Goal: Complete application form: Complete application form

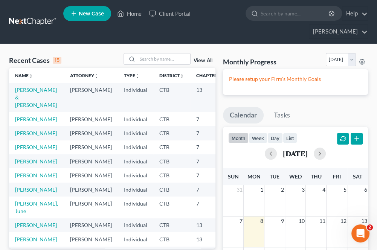
click at [99, 14] on span "New Case" at bounding box center [91, 14] width 25 height 6
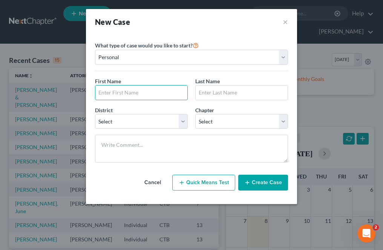
click at [111, 92] on input "text" at bounding box center [141, 92] width 92 height 14
type input "[PERSON_NAME]"
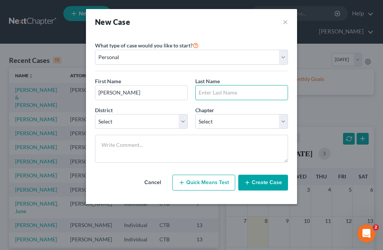
click at [212, 92] on input "text" at bounding box center [241, 92] width 92 height 14
type input "[PERSON_NAME]"
click at [178, 120] on select "Select [US_STATE] - [GEOGRAPHIC_DATA] [US_STATE] - [GEOGRAPHIC_DATA][US_STATE] …" at bounding box center [141, 121] width 93 height 15
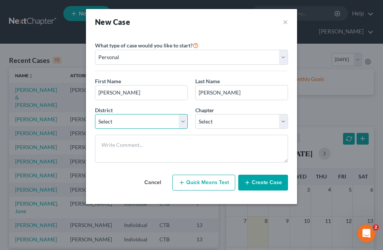
select select "12"
click at [95, 114] on select "Select [US_STATE] - [GEOGRAPHIC_DATA] [US_STATE] - [GEOGRAPHIC_DATA][US_STATE] …" at bounding box center [141, 121] width 93 height 15
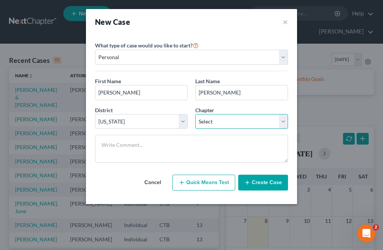
click at [205, 117] on select "Select 7 11 12 13" at bounding box center [241, 121] width 93 height 15
select select "0"
click at [195, 114] on select "Select 7 11 12 13" at bounding box center [241, 121] width 93 height 15
click at [250, 182] on icon "button" at bounding box center [247, 183] width 6 height 6
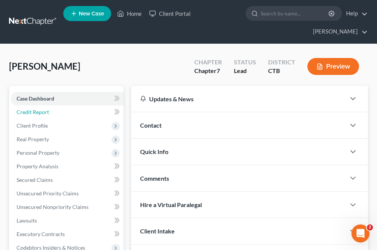
click at [61, 113] on link "Credit Report" at bounding box center [67, 112] width 113 height 14
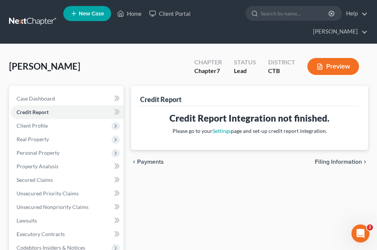
click at [35, 128] on span "Client Profile" at bounding box center [67, 126] width 113 height 14
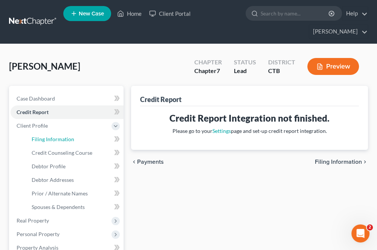
click at [62, 143] on link "Filing Information" at bounding box center [75, 140] width 98 height 14
select select "1"
select select "0"
select select "12"
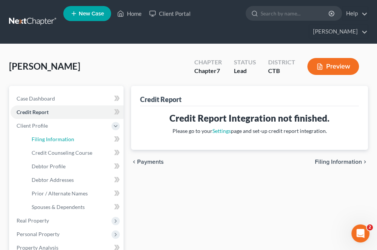
select select "0"
select select "6"
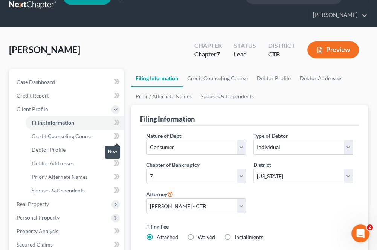
scroll to position [38, 0]
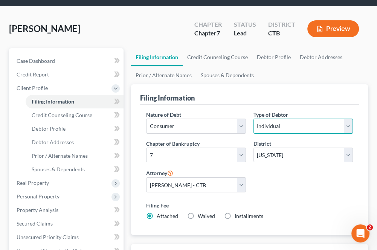
click at [264, 125] on select "Select Individual Joint" at bounding box center [302, 126] width 99 height 15
select select "1"
click at [253, 119] on select "Select Individual Joint" at bounding box center [302, 126] width 99 height 15
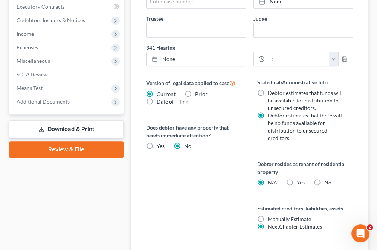
scroll to position [339, 0]
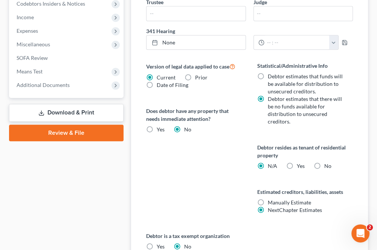
click at [324, 165] on label "No" at bounding box center [327, 166] width 7 height 8
click at [327, 165] on input "No" at bounding box center [329, 164] width 5 height 5
radio input "true"
radio input "false"
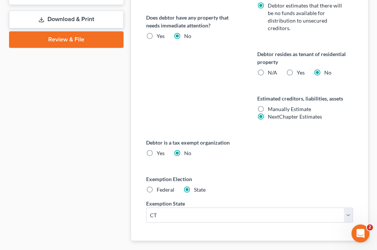
scroll to position [452, 0]
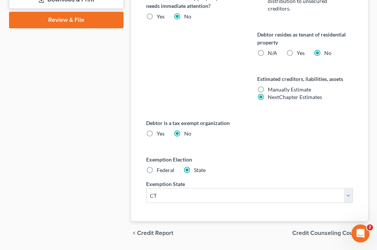
click at [157, 167] on label "Federal" at bounding box center [166, 170] width 18 height 8
click at [160, 167] on input "Federal" at bounding box center [162, 168] width 5 height 5
radio input "true"
radio input "false"
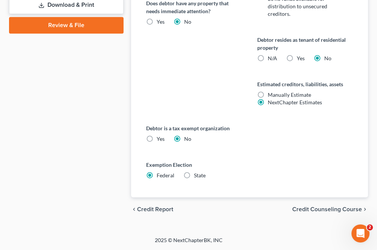
scroll to position [446, 0]
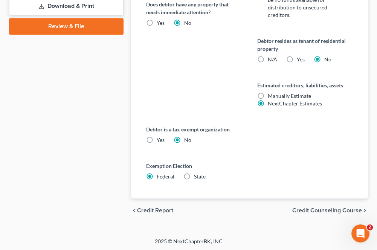
click at [304, 211] on span "Credit Counseling Course" at bounding box center [327, 211] width 70 height 6
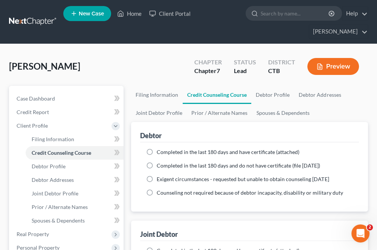
click at [157, 152] on label "Completed in the last 180 days and have certificate (attached)" at bounding box center [228, 152] width 143 height 8
click at [160, 152] on input "Completed in the last 180 days and have certificate (attached)" at bounding box center [162, 150] width 5 height 5
radio input "true"
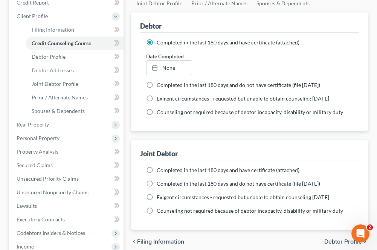
scroll to position [113, 0]
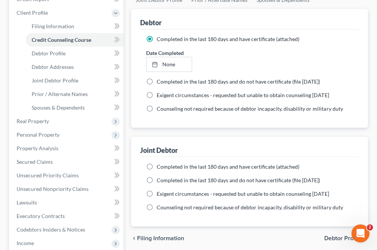
click at [157, 165] on label "Completed in the last 180 days and have certificate (attached)" at bounding box center [228, 167] width 143 height 8
click at [160, 165] on input "Completed in the last 180 days and have certificate (attached)" at bounding box center [162, 165] width 5 height 5
radio input "true"
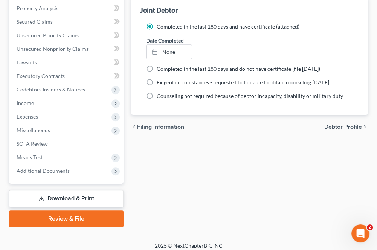
scroll to position [258, 0]
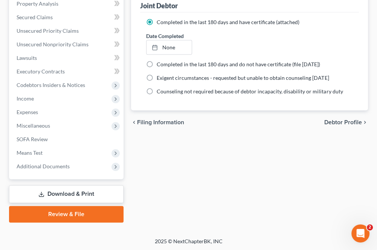
click at [336, 121] on span "Debtor Profile" at bounding box center [343, 122] width 38 height 6
select select "1"
select select "0"
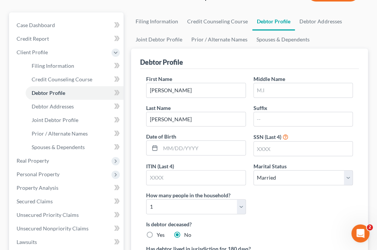
scroll to position [75, 0]
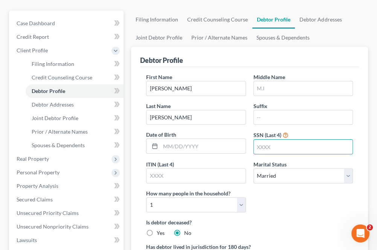
click at [256, 147] on input "text" at bounding box center [303, 147] width 99 height 14
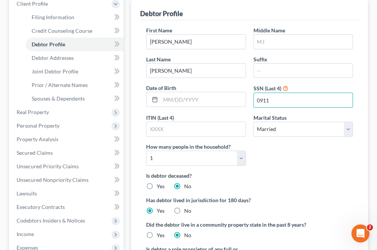
scroll to position [151, 0]
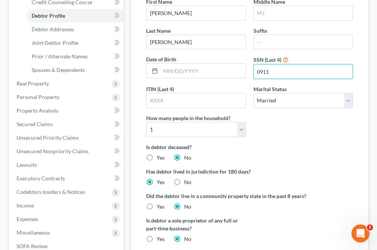
type input "0911"
click at [238, 134] on select "Select 1 2 3 4 5 6 7 8 9 10 11 12 13 14 15 16 17 18 19 20" at bounding box center [195, 129] width 99 height 15
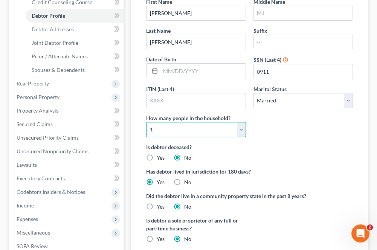
select select "1"
click at [146, 122] on select "Select 1 2 3 4 5 6 7 8 9 10 11 12 13 14 15 16 17 18 19 20" at bounding box center [195, 129] width 99 height 15
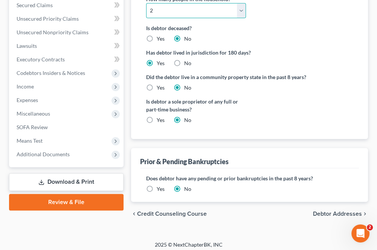
scroll to position [273, 0]
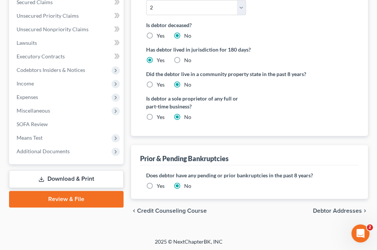
click at [321, 211] on span "Debtor Addresses" at bounding box center [337, 211] width 49 height 6
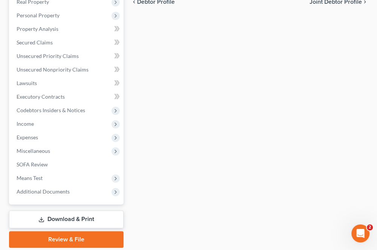
select select "0"
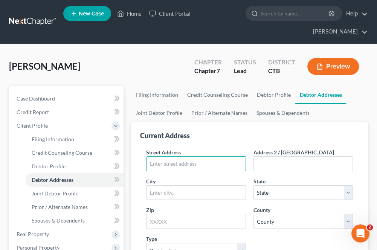
click at [218, 160] on input "text" at bounding box center [195, 164] width 99 height 14
type input "98 Esther Avenue"
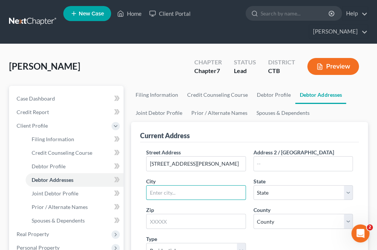
click at [194, 190] on input "text" at bounding box center [195, 193] width 99 height 14
type input "Waterbury"
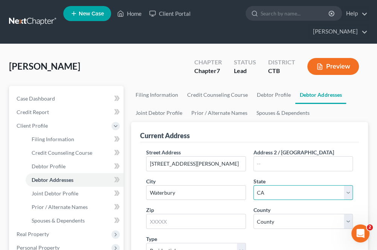
select select "6"
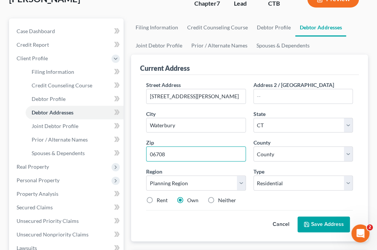
scroll to position [75, 0]
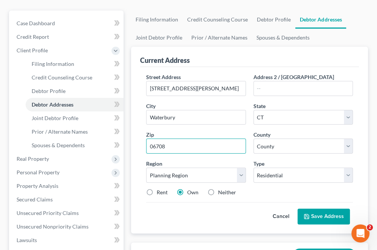
type input "06708"
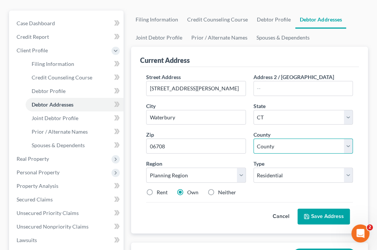
click at [273, 151] on select "County Fairfield County Hartford County Litchfield County Middlesex County New …" at bounding box center [302, 146] width 99 height 15
select select "0"
click at [253, 139] on select "County Fairfield County Hartford County Litchfield County Middlesex County New …" at bounding box center [302, 146] width 99 height 15
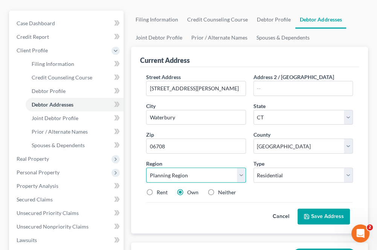
click at [202, 171] on select "Planning Region Capitol Planning Region Greater Bridgeport Planning Region Lowe…" at bounding box center [195, 175] width 99 height 15
select select "3"
click at [146, 168] on select "Planning Region Capitol Planning Region Greater Bridgeport Planning Region Lowe…" at bounding box center [195, 175] width 99 height 15
click at [312, 213] on button "Save Address" at bounding box center [324, 217] width 52 height 16
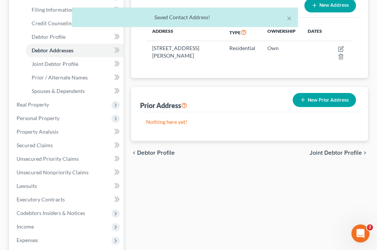
scroll to position [151, 0]
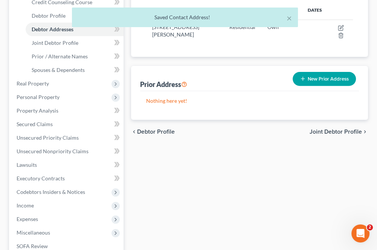
click at [319, 134] on span "Joint Debtor Profile" at bounding box center [336, 132] width 52 height 6
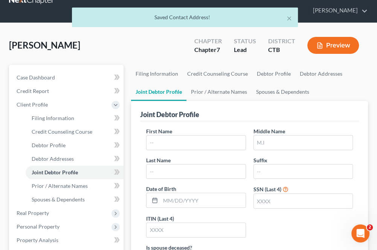
scroll to position [38, 0]
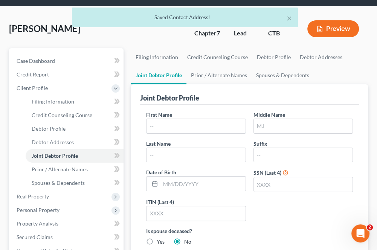
click at [171, 128] on input "text" at bounding box center [195, 126] width 99 height 14
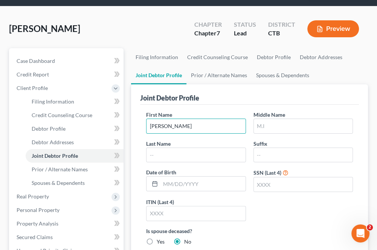
type input "Catherine"
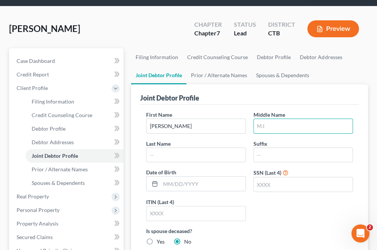
click at [268, 125] on input "text" at bounding box center [303, 126] width 99 height 14
click at [200, 153] on input "text" at bounding box center [195, 155] width 99 height 14
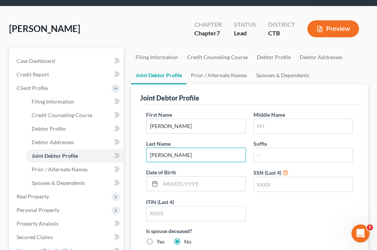
type input "Sanchez"
click at [263, 186] on input "text" at bounding box center [303, 184] width 99 height 14
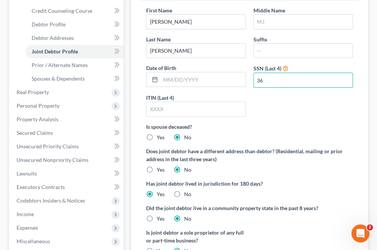
scroll to position [113, 0]
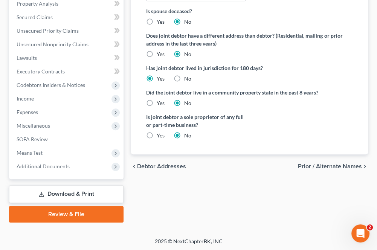
type input "3965"
click at [311, 165] on span "Prior / Alternate Names" at bounding box center [330, 166] width 64 height 6
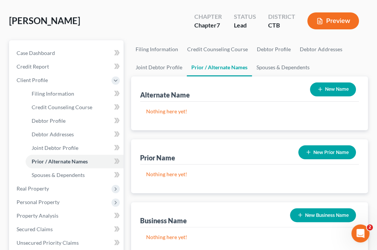
scroll to position [75, 0]
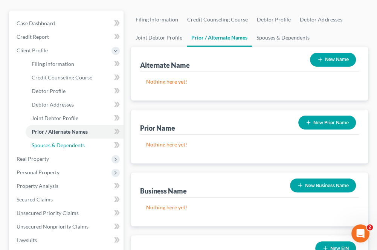
click at [78, 149] on link "Spouses & Dependents" at bounding box center [75, 146] width 98 height 14
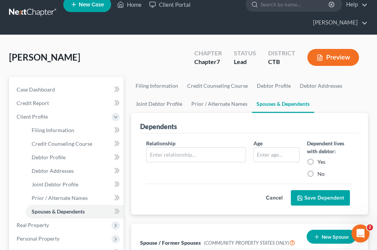
scroll to position [75, 0]
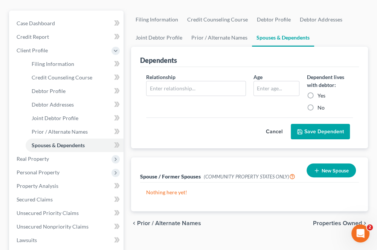
click at [32, 159] on span "Real Property" at bounding box center [33, 159] width 32 height 6
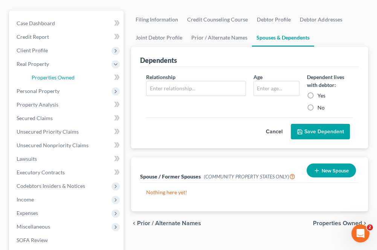
click at [41, 81] on link "Properties Owned" at bounding box center [75, 78] width 98 height 14
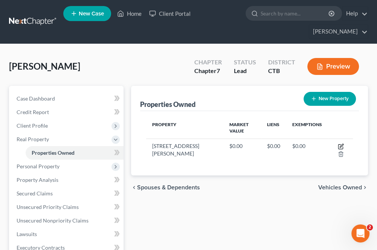
click at [338, 143] on icon "button" at bounding box center [341, 146] width 6 height 6
select select "6"
select select "0"
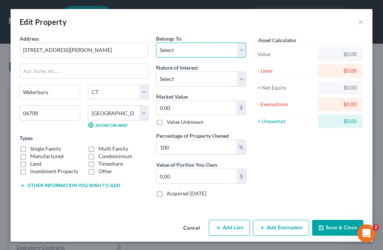
click at [166, 51] on select "Select Debtor 1 Only Debtor 2 Only Debtor 1 And Debtor 2 Only At Least One Of T…" at bounding box center [201, 50] width 90 height 15
select select "2"
click at [156, 43] on select "Select Debtor 1 Only Debtor 2 Only Debtor 1 And Debtor 2 Only At Least One Of T…" at bounding box center [201, 50] width 90 height 15
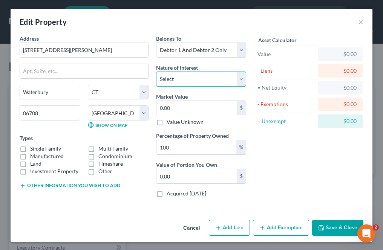
click at [173, 80] on select "Select Fee Simple Joint Tenant Life Estate Equitable Interest Future Interest T…" at bounding box center [201, 79] width 90 height 15
select select "1"
click at [156, 72] on select "Select Fee Simple Joint Tenant Life Estate Equitable Interest Future Interest T…" at bounding box center [201, 79] width 90 height 15
click at [181, 108] on input "0.00" at bounding box center [196, 108] width 80 height 14
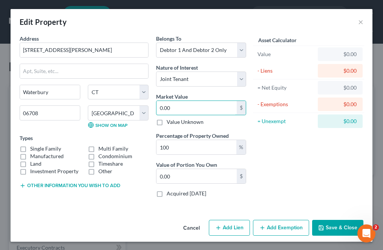
type input "2"
type input "2.00"
type input "25"
type input "25.00"
type input "250"
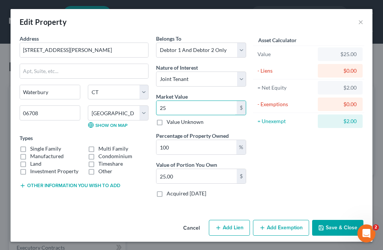
type input "250.00"
type input "2500"
type input "2,500.00"
type input "2,5000"
type input "25,000.00"
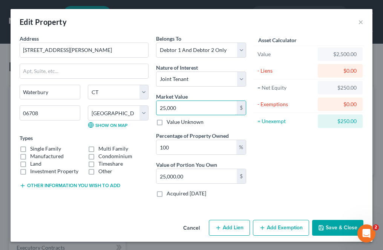
type input "25,0000"
type input "250,000.00"
type input "250,000"
click at [30, 147] on label "Single Family" at bounding box center [45, 149] width 31 height 8
click at [33, 147] on input "Single Family" at bounding box center [35, 147] width 5 height 5
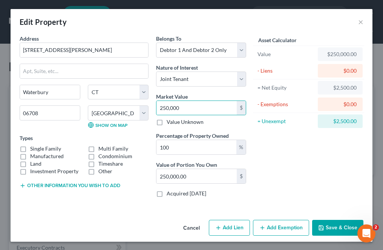
checkbox input "true"
click at [282, 134] on div "Asset Calculator Value $250,000.00 - Liens $0.00 = Net Equity $2,500.00 - Exemp…" at bounding box center [308, 119] width 117 height 169
click at [234, 226] on button "Add Lien" at bounding box center [229, 228] width 41 height 16
select select "2"
select select "0"
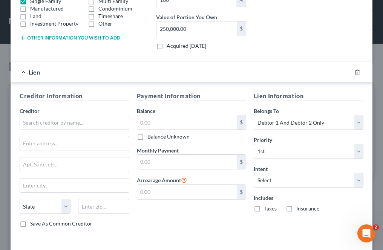
scroll to position [151, 0]
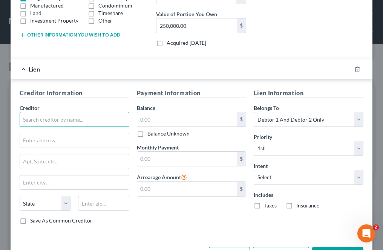
click at [33, 118] on input "text" at bounding box center [75, 119] width 110 height 15
drag, startPoint x: 55, startPoint y: 122, endPoint x: 22, endPoint y: 118, distance: 33.4
click at [22, 118] on input "First World" at bounding box center [75, 119] width 110 height 15
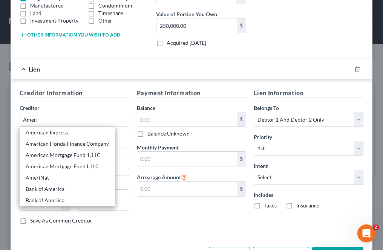
click at [37, 176] on div "AmeriNat" at bounding box center [67, 178] width 83 height 8
type input "AmeriNat"
type input "Attn: Collection Agent"
type input "217 South Newton Avenue"
type input "Albert Lea"
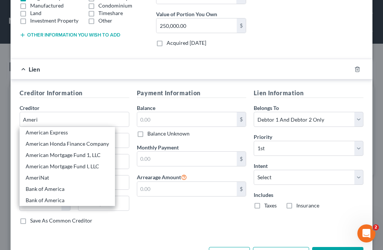
select select "24"
type input "56007"
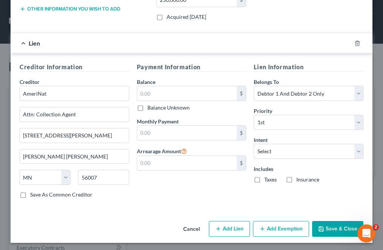
scroll to position [139, 0]
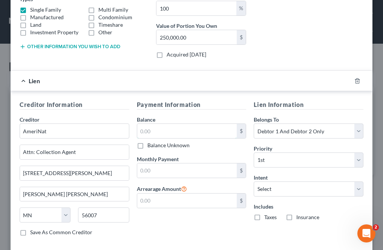
click at [160, 130] on input "text" at bounding box center [187, 131] width 100 height 14
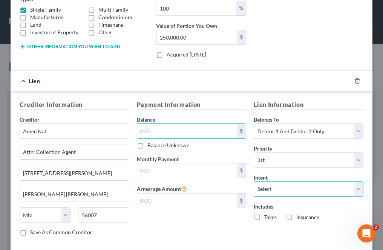
click at [259, 184] on select "Select Surrender Redeem Reaffirm Avoid Other" at bounding box center [308, 189] width 110 height 15
select select "4"
click at [253, 182] on select "Select Surrender Redeem Reaffirm Avoid Other" at bounding box center [308, 189] width 110 height 15
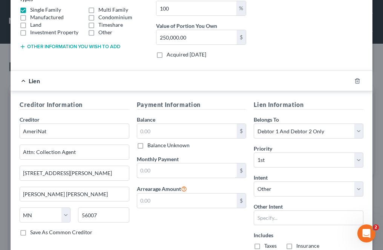
click at [179, 170] on input "text" at bounding box center [187, 170] width 100 height 14
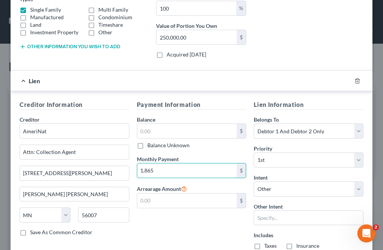
type input "1,865"
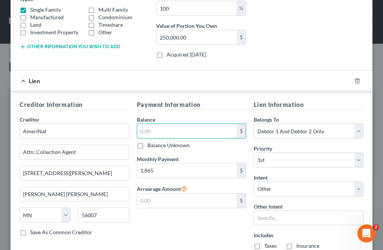
click at [163, 133] on input "text" at bounding box center [187, 131] width 100 height 14
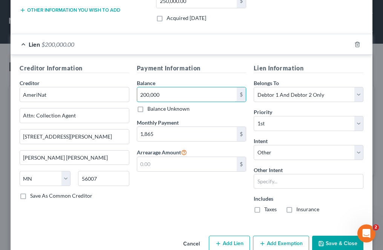
scroll to position [177, 0]
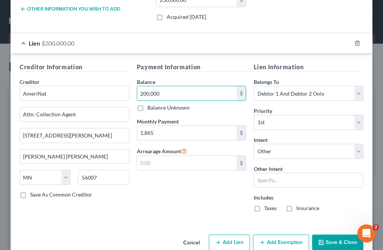
type input "200,000"
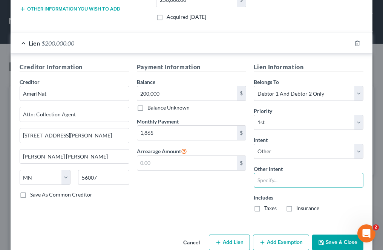
click at [262, 178] on input "text" at bounding box center [308, 180] width 110 height 15
type input "Current. Continue to pay."
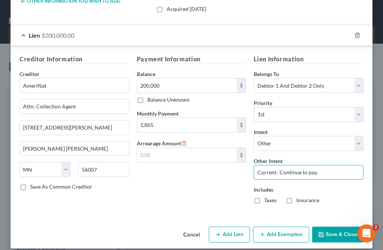
scroll to position [190, 0]
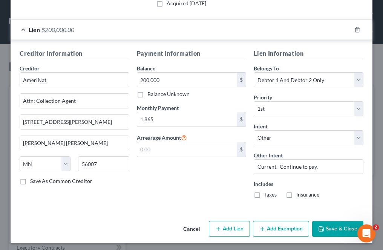
click at [254, 200] on div "Lien Information Belongs To * Select Debtor 1 Only Debtor 2 Only Debtor 1 And D…" at bounding box center [308, 127] width 117 height 156
click at [264, 196] on label "Taxes" at bounding box center [270, 195] width 12 height 8
click at [267, 196] on input "Taxes" at bounding box center [269, 193] width 5 height 5
checkbox input "true"
click at [296, 197] on label "Insurance" at bounding box center [307, 195] width 23 height 8
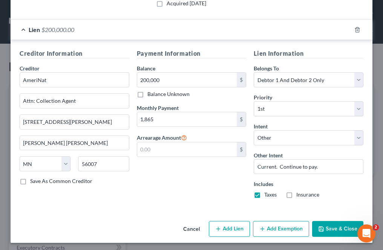
click at [299, 196] on input "Insurance" at bounding box center [301, 193] width 5 height 5
checkbox input "true"
click at [265, 227] on button "Add Exemption" at bounding box center [281, 229] width 56 height 16
select select "2"
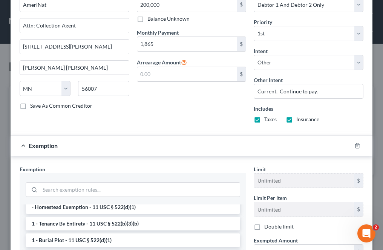
scroll to position [0, 0]
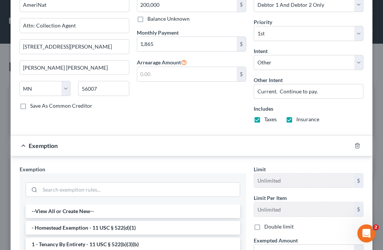
click at [68, 226] on li "- Homestead Exemption - 11 USC § 522(d)(1)" at bounding box center [133, 228] width 214 height 14
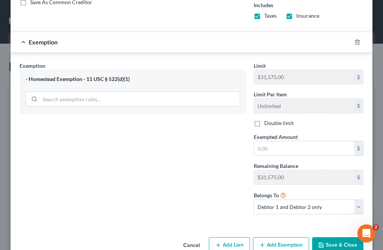
scroll to position [377, 0]
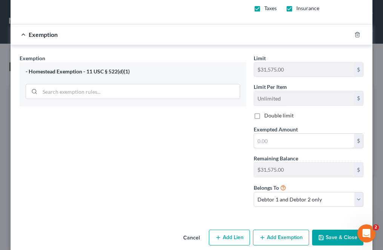
click at [260, 137] on input "text" at bounding box center [304, 141] width 100 height 14
type input "50,000"
click at [192, 179] on div "Exemption Set must be selected for CA. Exemption * - Homestead Exemption - 11 U…" at bounding box center [133, 133] width 234 height 159
click at [324, 241] on button "Save & Close" at bounding box center [337, 238] width 51 height 16
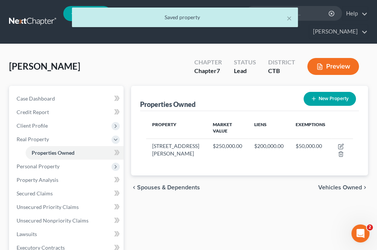
click at [38, 169] on span "Personal Property" at bounding box center [38, 166] width 43 height 6
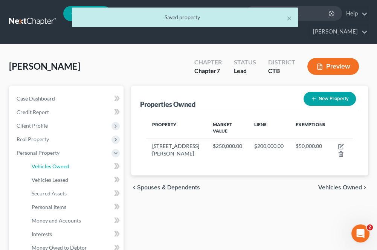
click at [56, 169] on span "Vehicles Owned" at bounding box center [51, 166] width 38 height 6
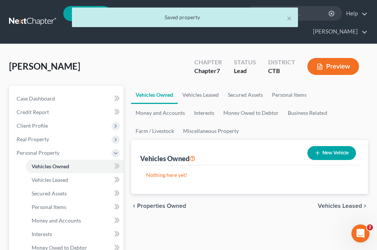
click at [320, 156] on button "New Vehicle" at bounding box center [331, 153] width 49 height 14
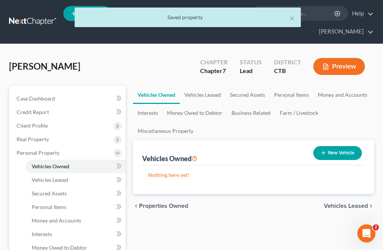
select select "0"
select select "2"
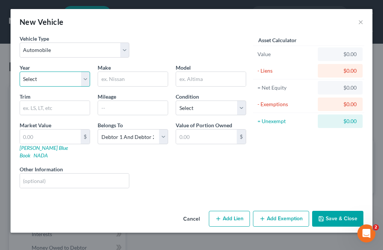
click at [53, 80] on select "Select 2026 2025 2024 2023 2022 2021 2020 2019 2018 2017 2016 2015 2014 2013 20…" at bounding box center [55, 79] width 70 height 15
select select "5"
click at [20, 72] on select "Select 2026 2025 2024 2023 2022 2021 2020 2019 2018 2017 2016 2015 2014 2013 20…" at bounding box center [55, 79] width 70 height 15
click at [116, 83] on input "text" at bounding box center [133, 79] width 70 height 14
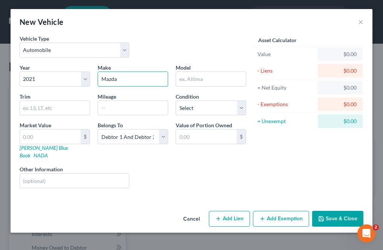
type input "Mazda"
type input "CX5"
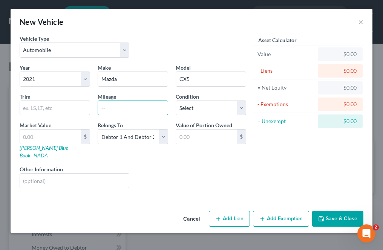
click at [106, 108] on input "text" at bounding box center [133, 108] width 70 height 14
type input "85000"
click at [185, 109] on select "Select Excellent Very Good Good Fair Poor" at bounding box center [210, 108] width 70 height 15
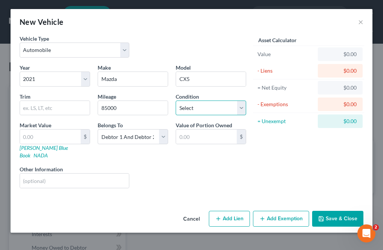
select select "3"
click at [175, 101] on select "Select Excellent Very Good Good Fair Poor" at bounding box center [210, 108] width 70 height 15
click at [107, 140] on select "Select Debtor 1 Only Debtor 2 Only Debtor 1 And Debtor 2 Only At Least One Of T…" at bounding box center [133, 136] width 70 height 15
select select "0"
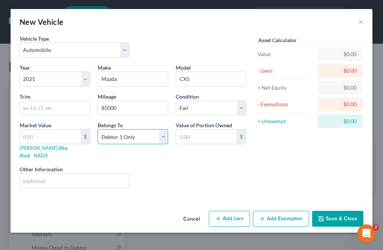
click at [98, 129] on select "Select Debtor 1 Only Debtor 2 Only Debtor 1 And Debtor 2 Only At Least One Of T…" at bounding box center [133, 136] width 70 height 15
click at [51, 135] on input "text" at bounding box center [50, 137] width 61 height 14
type input "5"
type input "5.00"
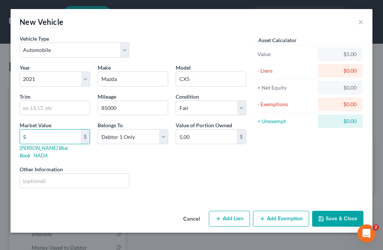
type input "50"
type input "50.00"
type input "500"
type input "500.00"
type input "5000"
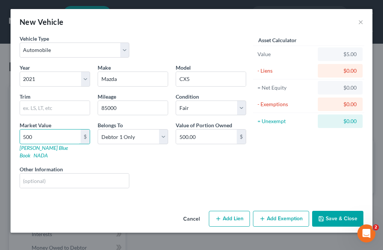
type input "5,000.00"
type input "5,000"
click at [273, 214] on button "Add Exemption" at bounding box center [281, 219] width 56 height 16
select select "2"
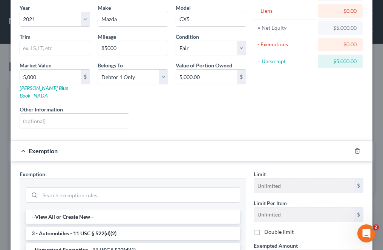
scroll to position [75, 0]
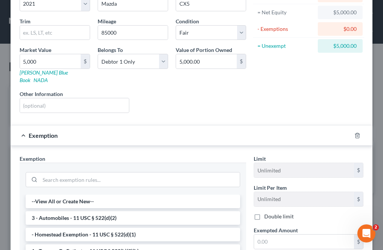
drag, startPoint x: 63, startPoint y: 209, endPoint x: 67, endPoint y: 209, distance: 4.2
click at [63, 211] on li "3 - Automobiles - 11 USC § 522(d)(2)" at bounding box center [133, 218] width 214 height 14
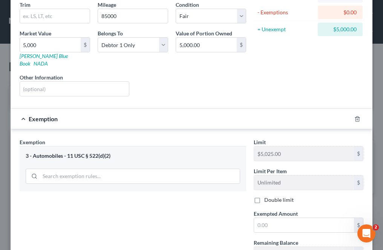
scroll to position [113, 0]
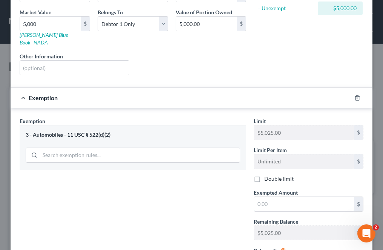
click at [259, 197] on input "text" at bounding box center [304, 204] width 100 height 14
type input "5,000"
click at [201, 193] on div "Exemption Set must be selected for CA. Exemption * 3 - Automobiles - 11 USC § 5…" at bounding box center [133, 196] width 234 height 159
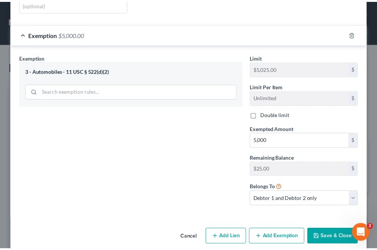
scroll to position [178, 0]
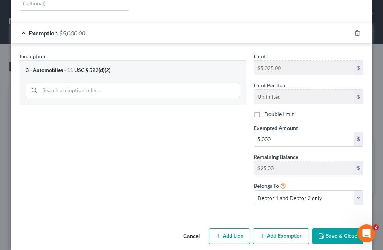
drag, startPoint x: 322, startPoint y: 227, endPoint x: 325, endPoint y: 223, distance: 4.4
click at [323, 228] on button "Save & Close" at bounding box center [337, 236] width 51 height 16
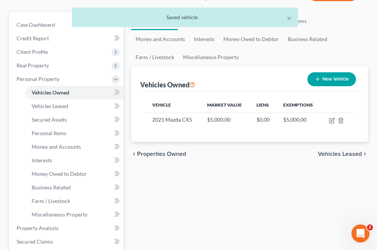
scroll to position [75, 0]
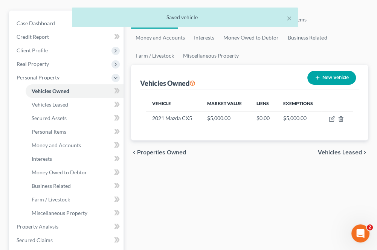
click at [346, 151] on span "Vehicles Leased" at bounding box center [340, 153] width 44 height 6
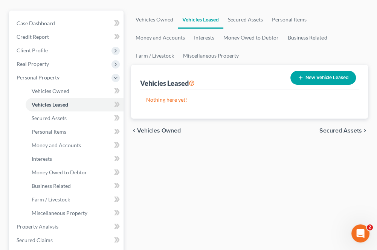
click at [327, 129] on span "Secured Assets" at bounding box center [340, 131] width 43 height 6
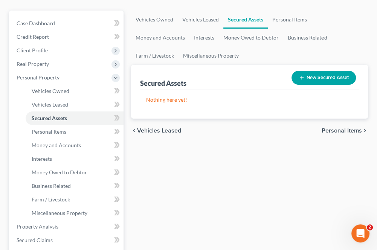
click at [328, 131] on span "Personal Items" at bounding box center [342, 131] width 40 height 6
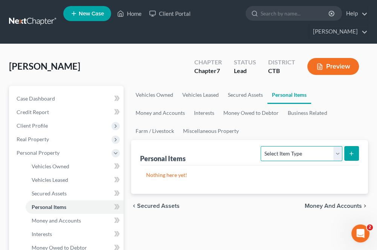
click at [291, 155] on select "Select Item Type Clothing Collectibles Of Value Electronics Firearms Household …" at bounding box center [301, 153] width 81 height 15
select select "clothing"
click at [262, 146] on select "Select Item Type Clothing Collectibles Of Value Electronics Firearms Household …" at bounding box center [301, 153] width 81 height 15
click at [350, 154] on icon "submit" at bounding box center [351, 154] width 6 height 6
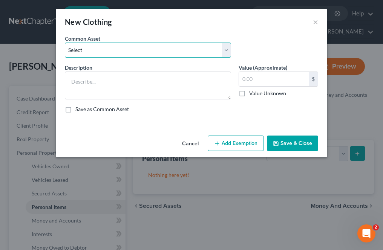
click at [102, 47] on select "Select Wearing Apparel" at bounding box center [148, 50] width 166 height 15
select select "0"
click at [65, 43] on select "Select Wearing Apparel" at bounding box center [148, 50] width 166 height 15
type textarea "Wearing Apparel"
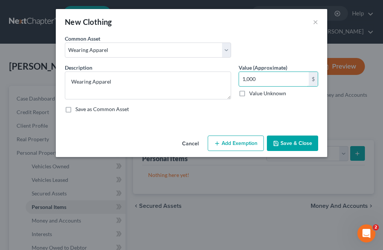
type input "1,000"
click at [220, 143] on icon "button" at bounding box center [217, 143] width 6 height 6
select select "2"
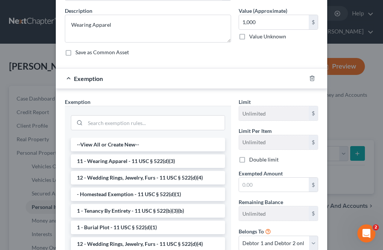
scroll to position [75, 0]
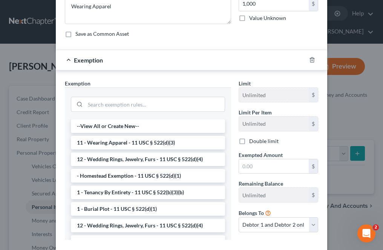
click at [119, 139] on li "11 - Wearing Apparel - 11 USC § 522(d)(3)" at bounding box center [148, 143] width 154 height 14
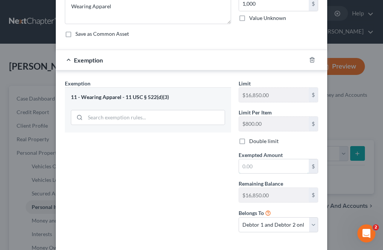
click at [245, 167] on input "text" at bounding box center [274, 166] width 70 height 14
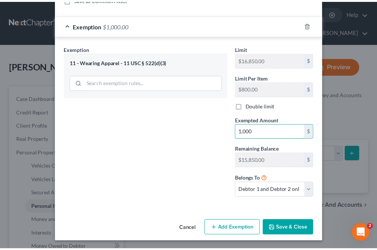
scroll to position [110, 0]
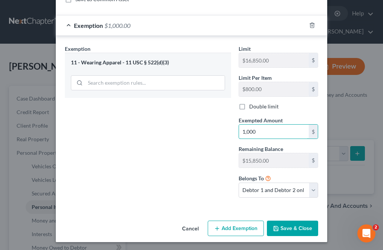
type input "1,000"
click at [289, 226] on button "Save & Close" at bounding box center [292, 229] width 51 height 16
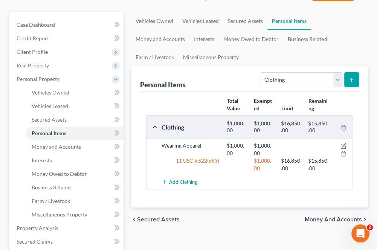
scroll to position [75, 0]
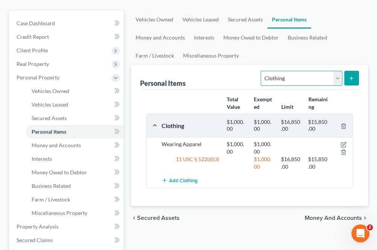
click at [276, 81] on select "Select Item Type Clothing Collectibles Of Value Electronics Firearms Household …" at bounding box center [301, 78] width 81 height 15
select select "electronics"
click at [262, 71] on select "Select Item Type Clothing Collectibles Of Value Electronics Firearms Household …" at bounding box center [301, 78] width 81 height 15
click at [348, 82] on button "submit" at bounding box center [351, 78] width 15 height 15
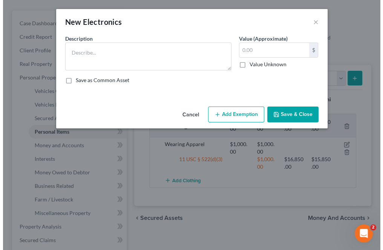
scroll to position [62, 0]
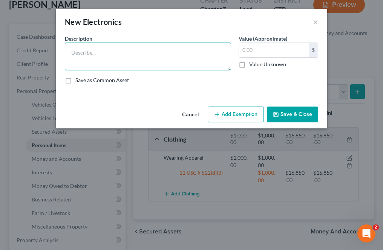
click at [117, 47] on textarea at bounding box center [148, 57] width 166 height 28
type textarea "Electronics"
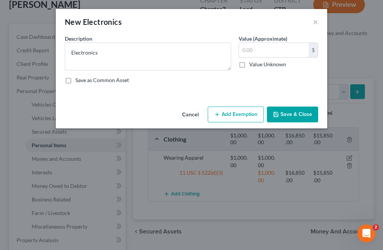
click at [258, 53] on input "text" at bounding box center [274, 50] width 70 height 14
type input "2,000"
click at [241, 118] on button "Add Exemption" at bounding box center [236, 115] width 56 height 16
select select "2"
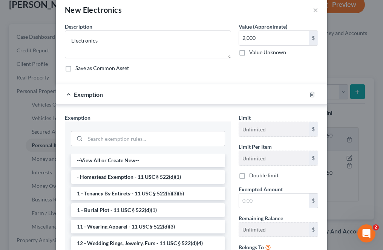
scroll to position [75, 0]
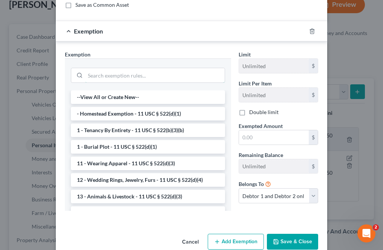
click at [93, 76] on input "search" at bounding box center [154, 75] width 139 height 14
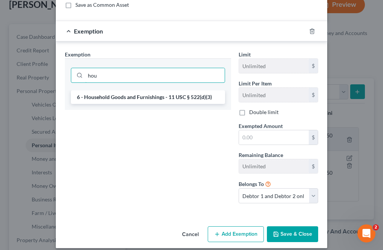
type input "hou"
click at [102, 98] on li "6 - Household Goods and Furnishings - 11 USC § 522(d)(3)" at bounding box center [148, 97] width 154 height 14
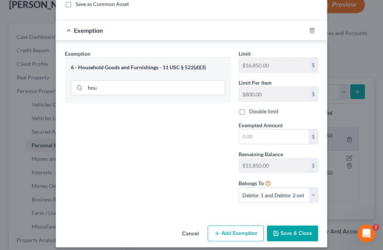
scroll to position [81, 0]
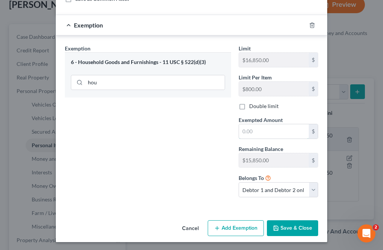
click at [240, 133] on input "text" at bounding box center [274, 131] width 70 height 14
type input "2,000"
click at [293, 234] on div "Cancel Add Exemption Save & Close" at bounding box center [191, 229] width 271 height 25
click at [291, 232] on button "Save & Close" at bounding box center [292, 228] width 51 height 16
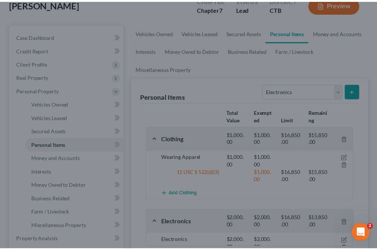
scroll to position [75, 0]
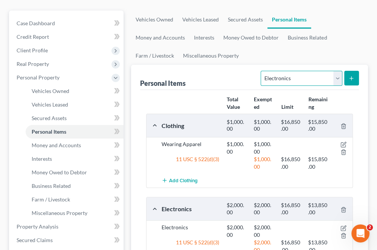
click at [269, 80] on select "Select Item Type Clothing Collectibles Of Value Electronics Firearms Household …" at bounding box center [301, 78] width 81 height 15
select select "household_goods"
click at [262, 71] on select "Select Item Type Clothing Collectibles Of Value Electronics Firearms Household …" at bounding box center [301, 78] width 81 height 15
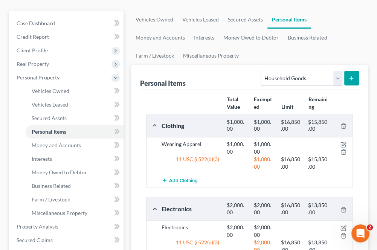
click at [348, 79] on icon "submit" at bounding box center [351, 78] width 6 height 6
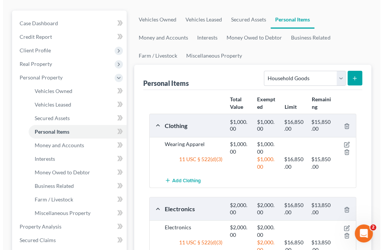
scroll to position [62, 0]
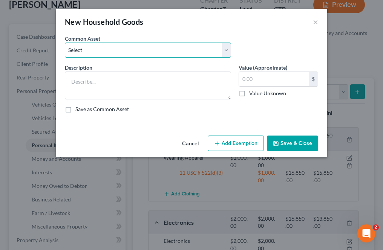
click at [70, 53] on select "Select Household Goods" at bounding box center [148, 50] width 166 height 15
select select "0"
click at [65, 43] on select "Select Household Goods" at bounding box center [148, 50] width 166 height 15
type textarea "Household Goods"
type input "2,000.00"
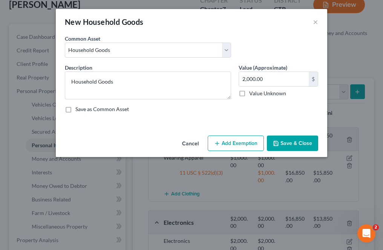
click at [232, 137] on button "Add Exemption" at bounding box center [236, 144] width 56 height 16
select select "2"
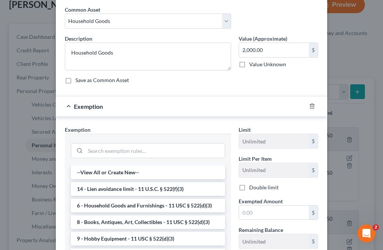
scroll to position [38, 0]
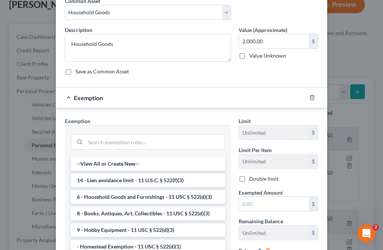
click at [105, 194] on li "6 - Household Goods and Furnishings - 11 USC § 522(d)(3)" at bounding box center [148, 197] width 154 height 14
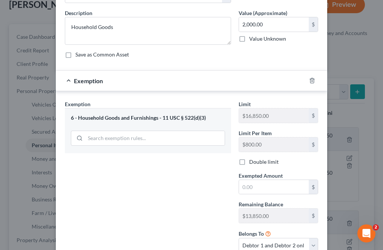
scroll to position [110, 0]
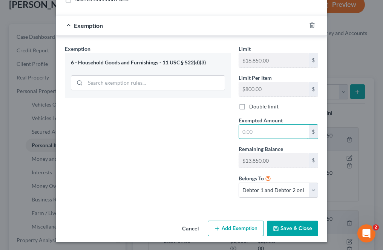
click at [258, 134] on input "text" at bounding box center [274, 132] width 70 height 14
type input "2,000"
click at [282, 227] on button "Save & Close" at bounding box center [292, 229] width 51 height 16
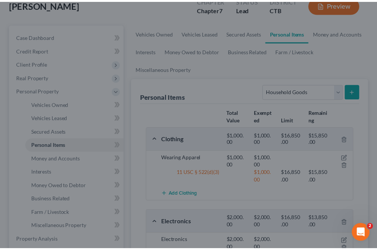
scroll to position [75, 0]
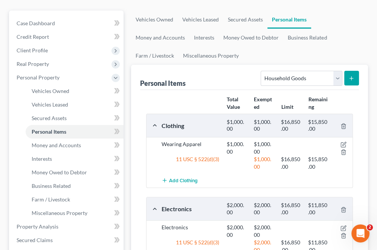
drag, startPoint x: 269, startPoint y: 88, endPoint x: 267, endPoint y: 80, distance: 8.0
click at [268, 85] on div "Personal Items Select Item Type Clothing Collectibles Of Value Electronics Fire…" at bounding box center [249, 77] width 219 height 25
click at [267, 80] on select "Select Item Type Clothing Collectibles Of Value Electronics Firearms Household …" at bounding box center [301, 78] width 81 height 15
select select "jewelry"
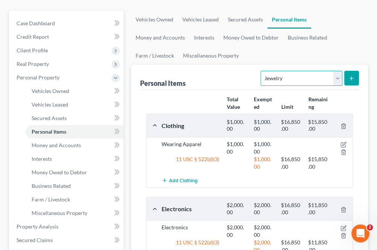
click at [262, 71] on select "Select Item Type Clothing Collectibles Of Value Electronics Firearms Household …" at bounding box center [301, 78] width 81 height 15
click at [357, 82] on button "submit" at bounding box center [351, 78] width 15 height 15
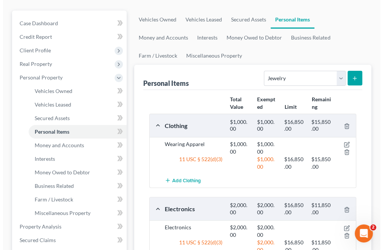
scroll to position [62, 0]
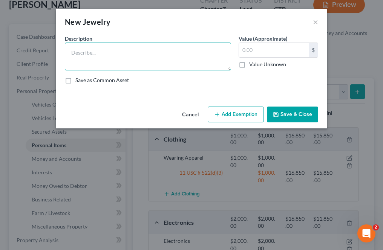
click at [78, 69] on textarea at bounding box center [148, 57] width 166 height 28
type textarea "Wedding and engagement rings"
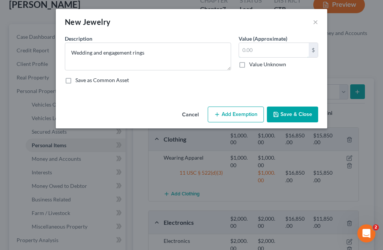
click at [252, 47] on input "text" at bounding box center [274, 50] width 70 height 14
type input "2,000"
click at [235, 114] on button "Add Exemption" at bounding box center [236, 115] width 56 height 16
select select "2"
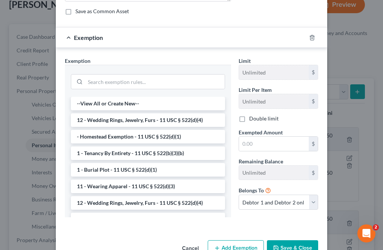
scroll to position [75, 0]
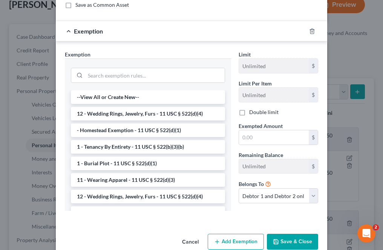
click at [175, 112] on li "12 - Wedding Rings, Jewelry, Furs - 11 USC § 522(d)(4)" at bounding box center [148, 114] width 154 height 14
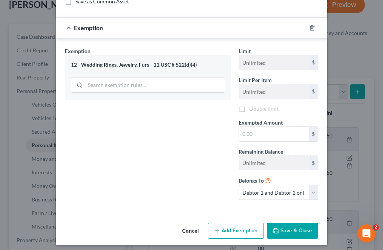
scroll to position [81, 0]
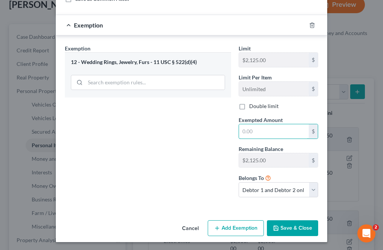
click at [249, 129] on input "text" at bounding box center [274, 131] width 70 height 14
type input "2,000"
click at [209, 129] on div "Exemption Set must be selected for CA. Exemption * 12 - Wedding Rings, Jewelry,…" at bounding box center [148, 123] width 174 height 159
click at [293, 220] on button "Save & Close" at bounding box center [292, 228] width 51 height 16
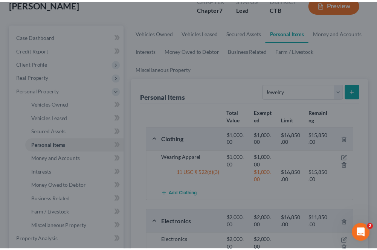
scroll to position [75, 0]
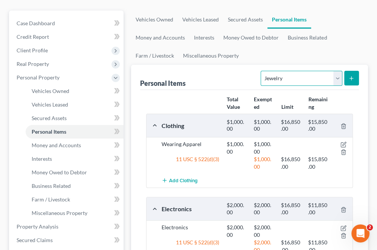
click at [274, 82] on select "Select Item Type Clothing Collectibles Of Value Electronics Firearms Household …" at bounding box center [301, 78] width 81 height 15
select select "pets"
click at [262, 71] on select "Select Item Type Clothing Collectibles Of Value Electronics Firearms Household …" at bounding box center [301, 78] width 81 height 15
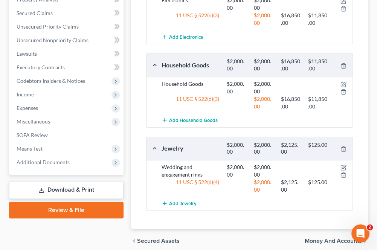
scroll to position [332, 0]
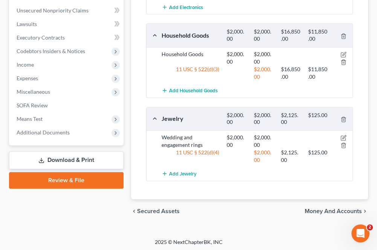
click at [321, 209] on span "Money and Accounts" at bounding box center [333, 211] width 57 height 6
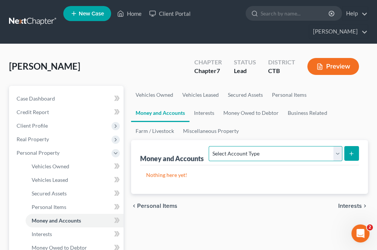
click at [296, 150] on select "Select Account Type Brokerage Cash on Hand Certificates of Deposit Checking Acc…" at bounding box center [275, 153] width 133 height 15
select select "checking"
click at [211, 146] on select "Select Account Type Brokerage Cash on Hand Certificates of Deposit Checking Acc…" at bounding box center [275, 153] width 133 height 15
click at [348, 151] on icon "submit" at bounding box center [351, 154] width 6 height 6
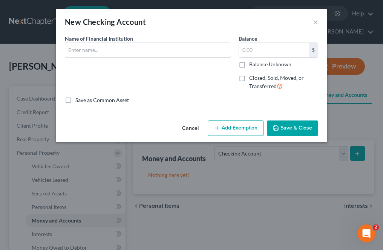
click at [120, 51] on input "text" at bounding box center [147, 50] width 165 height 14
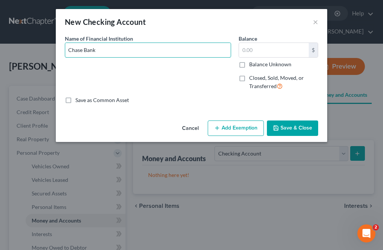
type input "Chase Bank"
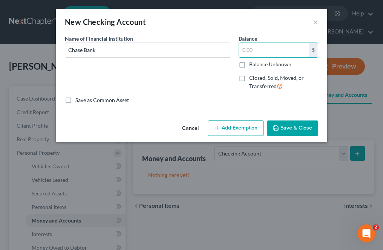
click at [247, 54] on input "text" at bounding box center [274, 50] width 70 height 14
type input "600"
click at [228, 136] on button "Add Exemption" at bounding box center [236, 129] width 56 height 16
select select "2"
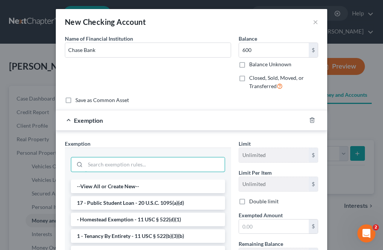
click at [96, 162] on input "search" at bounding box center [154, 164] width 139 height 14
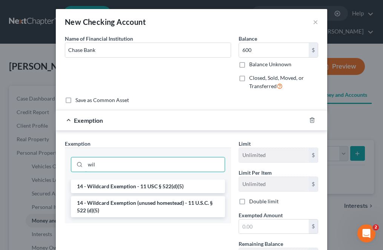
type input "wil"
click at [85, 187] on li "14 - Wildcard Exemption - 11 USC § 522(d)(5)" at bounding box center [148, 187] width 154 height 14
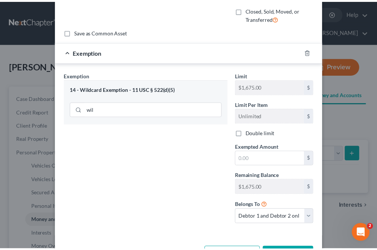
scroll to position [95, 0]
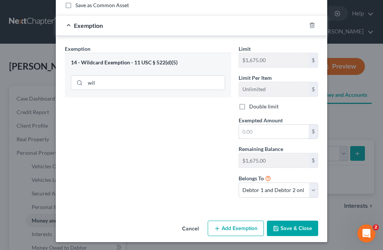
click at [255, 125] on input "text" at bounding box center [274, 132] width 70 height 14
type input "600"
click at [282, 229] on button "Save & Close" at bounding box center [292, 229] width 51 height 16
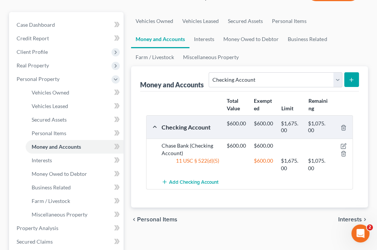
scroll to position [75, 0]
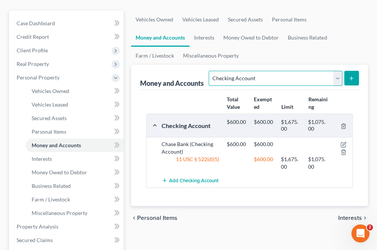
click at [270, 81] on select "Select Account Type Brokerage Cash on Hand Certificates of Deposit Checking Acc…" at bounding box center [275, 78] width 133 height 15
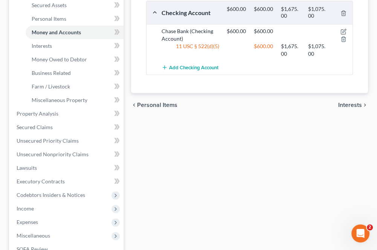
click at [342, 107] on span "Interests" at bounding box center [350, 105] width 24 height 6
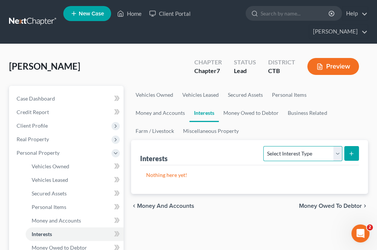
click at [277, 149] on select "Select Interest Type 401K Annuity Bond Education IRA Government Bond Government…" at bounding box center [302, 153] width 79 height 15
select select "other_retirement_plan"
click at [264, 146] on select "Select Interest Type 401K Annuity Bond Education IRA Government Bond Government…" at bounding box center [302, 153] width 79 height 15
click at [346, 154] on button "submit" at bounding box center [351, 153] width 15 height 15
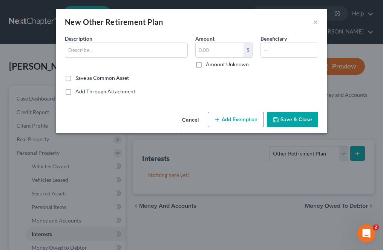
click at [81, 51] on input "text" at bounding box center [126, 50] width 122 height 14
type input "TiaaCref"
click at [204, 53] on input "text" at bounding box center [219, 50] width 48 height 14
type input "50,000"
click at [233, 119] on button "Add Exemption" at bounding box center [236, 120] width 56 height 16
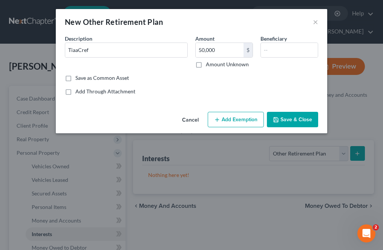
select select "2"
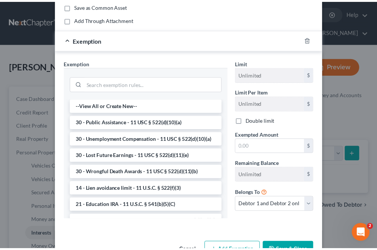
scroll to position [75, 0]
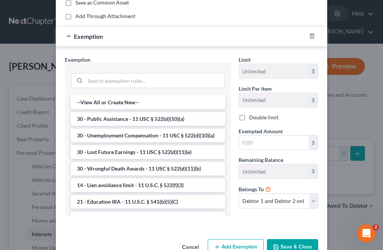
click at [103, 82] on input "search" at bounding box center [154, 80] width 139 height 14
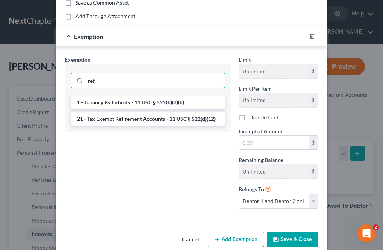
type input "ret"
click at [112, 119] on li "21 - Tax Exempt Retirement Accounts - 11 USC § 522(d)(12)" at bounding box center [148, 119] width 154 height 14
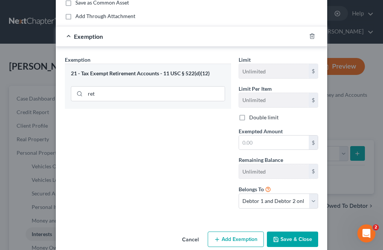
click at [238, 149] on div "$" at bounding box center [277, 142] width 79 height 15
click at [243, 143] on input "text" at bounding box center [274, 143] width 70 height 14
type input "50,000"
click at [275, 240] on polyline "button" at bounding box center [276, 241] width 3 height 2
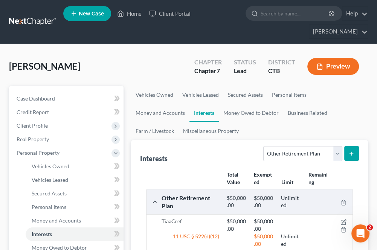
click at [198, 206] on div "Other Retirement Plan" at bounding box center [190, 202] width 65 height 16
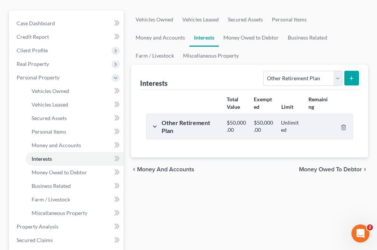
click at [184, 130] on div "Other Retirement Plan" at bounding box center [190, 127] width 65 height 16
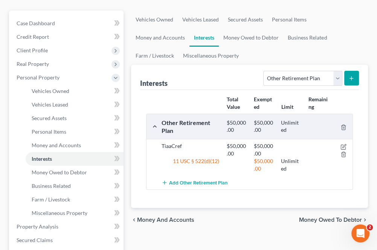
click at [193, 164] on div "11 USC § 522(d)(12)" at bounding box center [190, 164] width 65 height 15
click at [342, 144] on icon "button" at bounding box center [343, 147] width 6 height 6
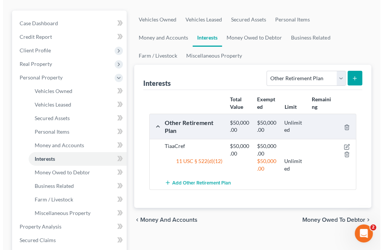
scroll to position [62, 0]
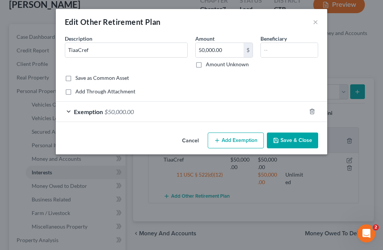
click at [152, 119] on div "Exemption $50,000.00" at bounding box center [181, 112] width 250 height 20
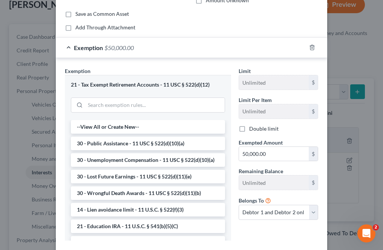
scroll to position [75, 0]
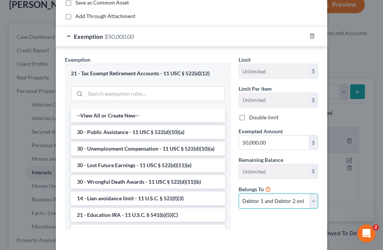
click at [261, 199] on select "Debtor 1 only Debtor 2 only Debtor 1 and Debtor 2 only" at bounding box center [277, 201] width 79 height 15
select select "0"
click at [238, 194] on select "Debtor 1 only Debtor 2 only Debtor 1 and Debtor 2 only" at bounding box center [277, 201] width 79 height 15
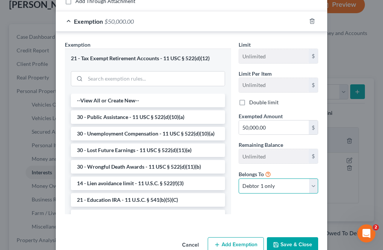
scroll to position [107, 0]
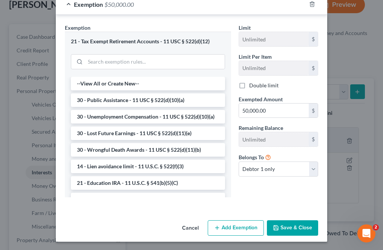
click at [286, 229] on button "Save & Close" at bounding box center [292, 228] width 51 height 16
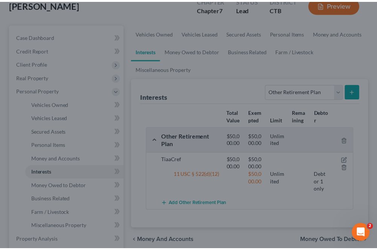
scroll to position [75, 0]
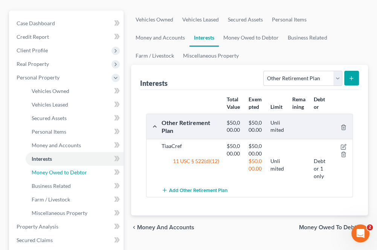
click at [64, 175] on span "Money Owed to Debtor" at bounding box center [59, 172] width 55 height 6
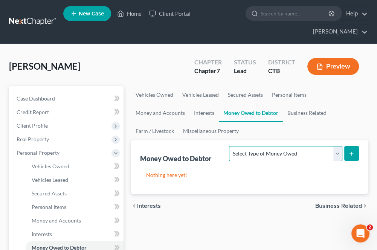
click at [249, 159] on select "Select Type of Money Owed Accounts Receivable Alimony Child Support Claims Agai…" at bounding box center [285, 153] width 113 height 15
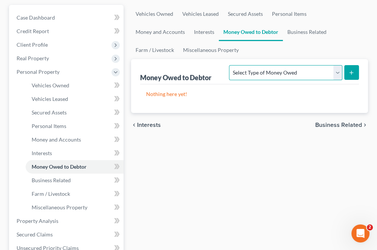
scroll to position [113, 0]
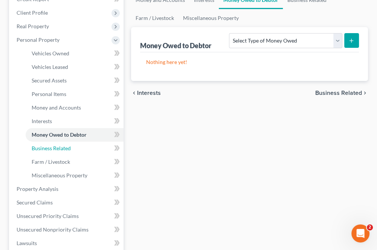
click at [36, 150] on span "Business Related" at bounding box center [51, 148] width 39 height 6
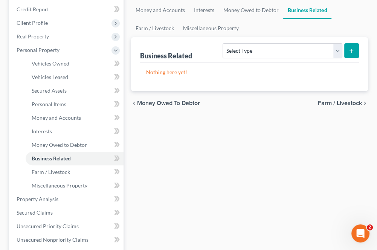
scroll to position [113, 0]
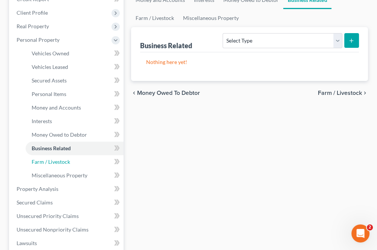
click at [47, 160] on span "Farm / Livestock" at bounding box center [51, 162] width 38 height 6
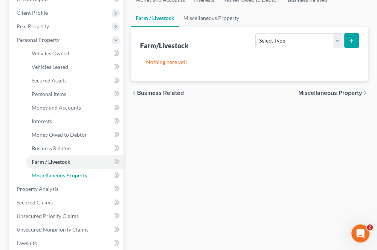
click at [59, 177] on span "Miscellaneous Property" at bounding box center [60, 175] width 56 height 6
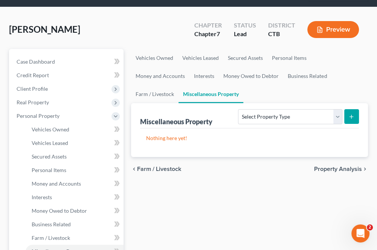
scroll to position [38, 0]
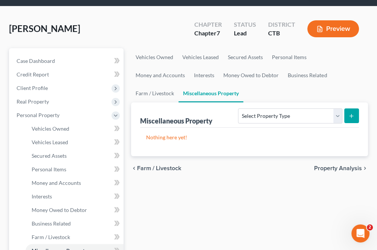
click at [232, 125] on div "Miscellaneous Property Select Property Type Assigned for Creditor Benefit Withi…" at bounding box center [249, 114] width 219 height 25
click at [238, 121] on select "Select Property Type Assigned for Creditor Benefit Within 1 Year Holding for An…" at bounding box center [290, 115] width 104 height 15
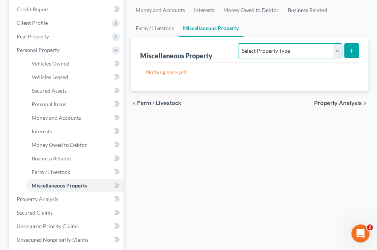
scroll to position [113, 0]
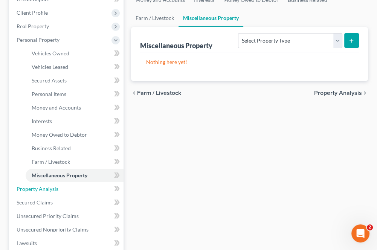
click at [61, 191] on link "Property Analysis" at bounding box center [67, 189] width 113 height 14
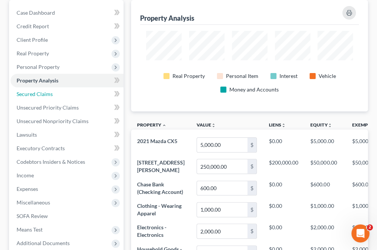
click at [31, 95] on span "Secured Claims" at bounding box center [35, 94] width 36 height 6
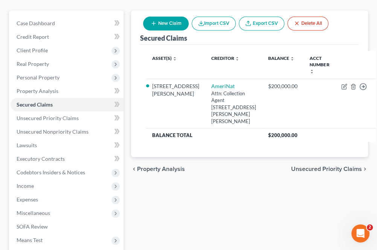
click at [164, 26] on button "New Claim" at bounding box center [166, 24] width 46 height 14
select select "2"
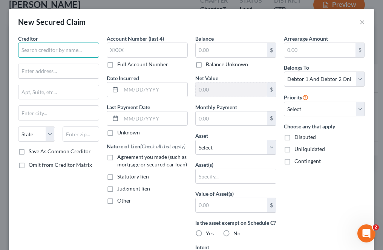
click at [36, 54] on input "text" at bounding box center [58, 50] width 81 height 15
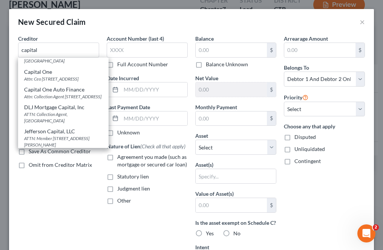
click at [44, 100] on div "Attn: Collection Agent 15000 Capital One Drive, Richmond, VA 23238" at bounding box center [63, 96] width 78 height 6
type input "Capital One Auto Finance"
type input "Attn: Collection Agent"
type input "15000 Capital One Drive"
type input "Richmond"
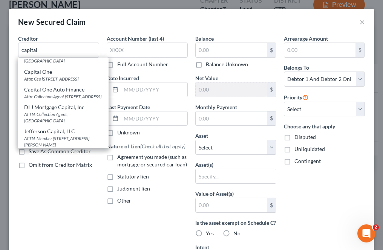
select select "48"
type input "23238"
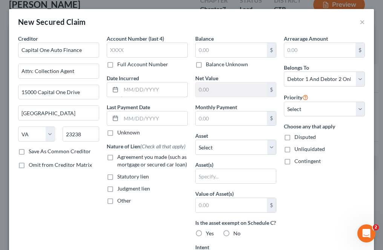
click at [125, 90] on input "text" at bounding box center [154, 89] width 66 height 14
type input "1/1/2023"
click at [208, 114] on input "text" at bounding box center [230, 118] width 71 height 14
type input "570"
click at [209, 52] on input "text" at bounding box center [230, 50] width 71 height 14
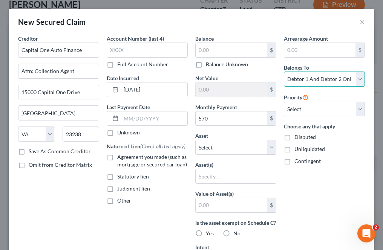
click at [299, 75] on select "Select Debtor 1 Only Debtor 2 Only Debtor 1 And Debtor 2 Only At Least One Of T…" at bounding box center [324, 79] width 81 height 15
select select "0"
click at [284, 72] on select "Select Debtor 1 Only Debtor 2 Only Debtor 1 And Debtor 2 Only At Least One Of T…" at bounding box center [324, 79] width 81 height 15
click at [206, 51] on input "text" at bounding box center [230, 50] width 71 height 14
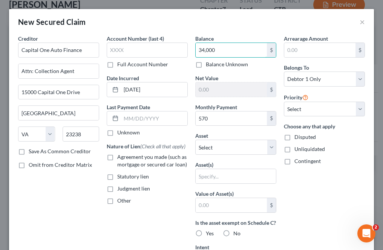
type input "34,000"
click at [292, 105] on select "Select 1st 2nd 3rd 4th 5th 6th 7th 8th 9th 10th 11th 12th 13th 14th 15th 16th 1…" at bounding box center [324, 109] width 81 height 15
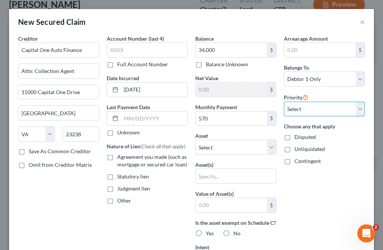
select select "0"
click at [284, 102] on select "Select 1st 2nd 3rd 4th 5th 6th 7th 8th 9th 10th 11th 12th 13th 14th 15th 16th 1…" at bounding box center [324, 109] width 81 height 15
click at [334, 191] on div "Arrearage Amount $ Belongs To * Select Debtor 1 Only Debtor 2 Only Debtor 1 And…" at bounding box center [324, 203] width 89 height 336
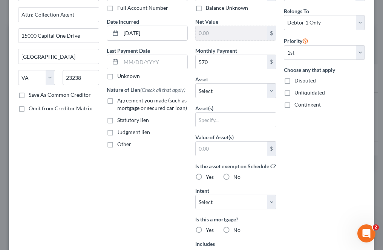
scroll to position [75, 0]
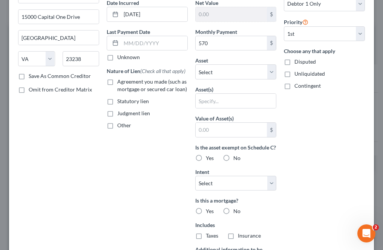
click at [233, 162] on label "No" at bounding box center [236, 158] width 7 height 8
click at [236, 159] on input "No" at bounding box center [238, 156] width 5 height 5
radio input "true"
click at [228, 189] on select "Select Surrender Redeem Reaffirm Avoid Other" at bounding box center [235, 183] width 81 height 15
select select "4"
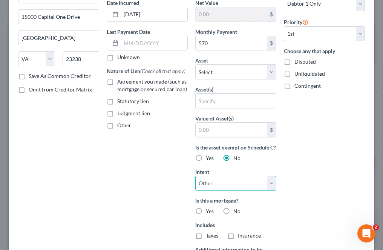
click at [195, 183] on select "Select Surrender Redeem Reaffirm Avoid Other" at bounding box center [235, 183] width 81 height 15
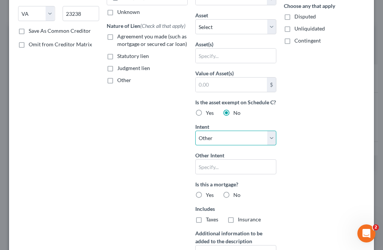
scroll to position [151, 0]
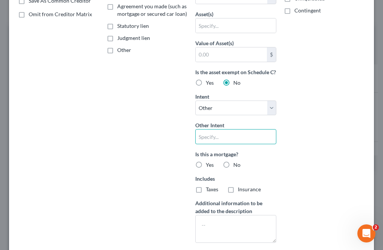
click at [203, 144] on input "text" at bounding box center [235, 136] width 81 height 15
type input "Current. Continue to pay."
click at [233, 169] on label "No" at bounding box center [236, 165] width 7 height 8
click at [236, 166] on input "No" at bounding box center [238, 163] width 5 height 5
radio input "true"
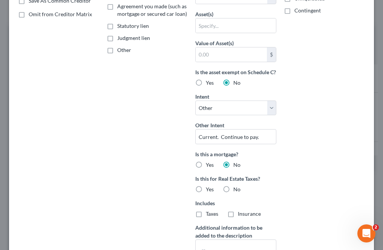
click at [233, 193] on label "No" at bounding box center [236, 190] width 7 height 8
click at [236, 191] on input "No" at bounding box center [238, 188] width 5 height 5
radio input "true"
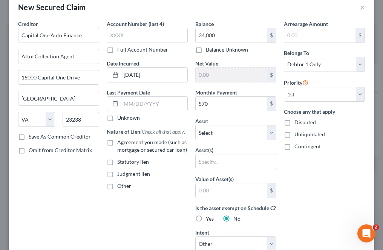
scroll to position [0, 0]
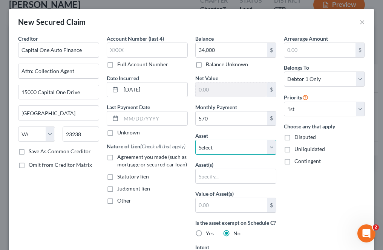
click at [212, 149] on select "Select Other Multiple Assets 98 Esther Avenue - $250000.0 Clothing - Wearing Ap…" at bounding box center [235, 147] width 81 height 15
select select "7"
click at [195, 140] on select "Select Other Multiple Assets 98 Esther Avenue - $250000.0 Clothing - Wearing Ap…" at bounding box center [235, 147] width 81 height 15
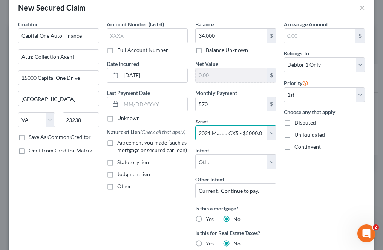
scroll to position [138, 0]
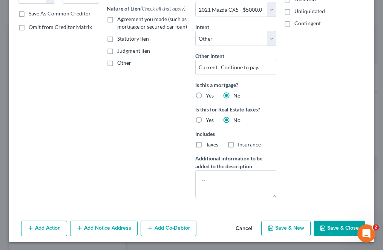
click at [329, 225] on button "Save & Close" at bounding box center [338, 229] width 51 height 16
select select
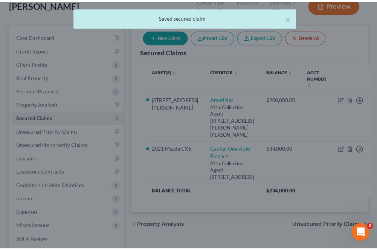
scroll to position [75, 0]
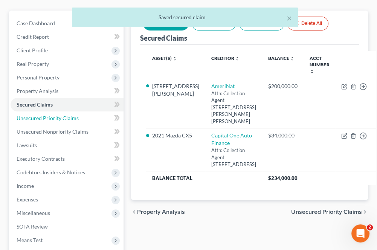
click at [70, 121] on span "Unsecured Priority Claims" at bounding box center [48, 118] width 62 height 6
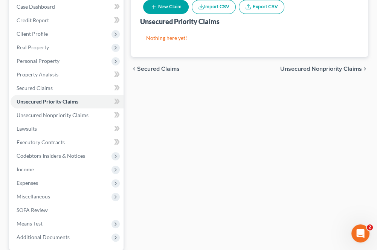
scroll to position [113, 0]
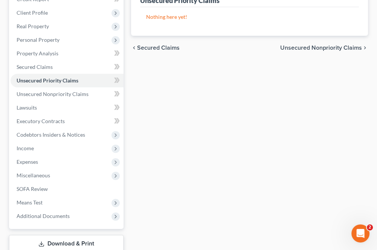
click at [37, 146] on span "Income" at bounding box center [67, 149] width 113 height 14
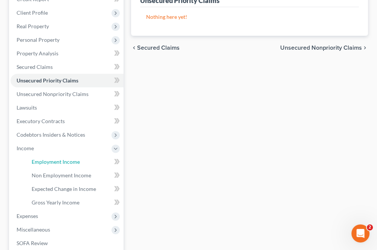
click at [89, 164] on link "Employment Income" at bounding box center [75, 162] width 98 height 14
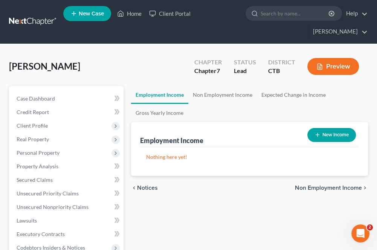
click at [334, 133] on button "New Income" at bounding box center [331, 135] width 49 height 14
select select "0"
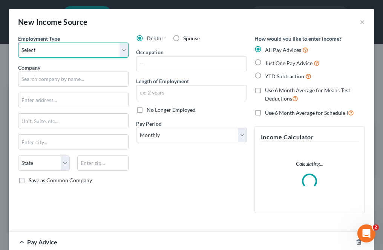
click at [38, 54] on select "Select Full or Part Time Employment Self Employment" at bounding box center [73, 50] width 110 height 15
select select "0"
click at [18, 43] on select "Select Full or Part Time Employment Self Employment" at bounding box center [73, 50] width 110 height 15
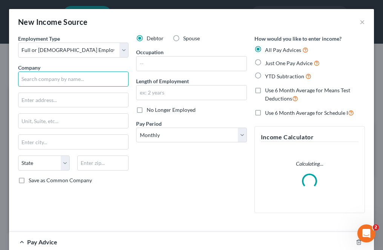
click at [39, 78] on input "text" at bounding box center [73, 79] width 110 height 15
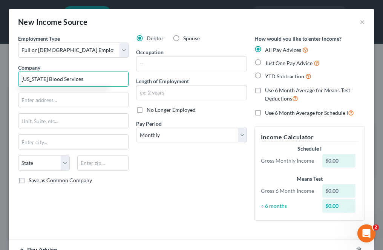
type input "New York Blood Services"
click at [44, 142] on input "text" at bounding box center [73, 142] width 110 height 14
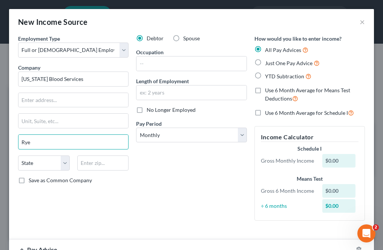
type input "Rye"
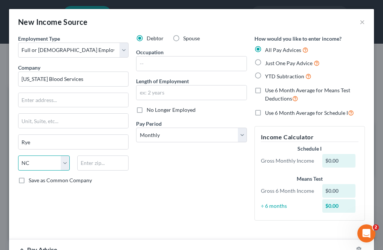
select select "35"
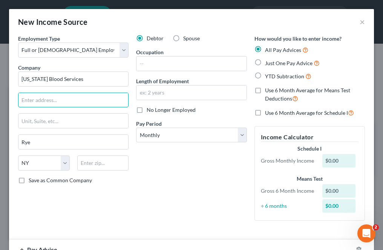
click at [26, 106] on input "text" at bounding box center [73, 100] width 110 height 14
type input "5"
type input "601 Midland Avenue"
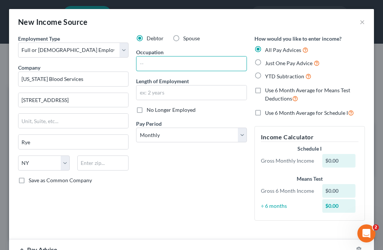
click at [148, 66] on input "text" at bounding box center [191, 63] width 110 height 14
type input "Coordinator"
click at [163, 98] on input "text" at bounding box center [191, 92] width 110 height 14
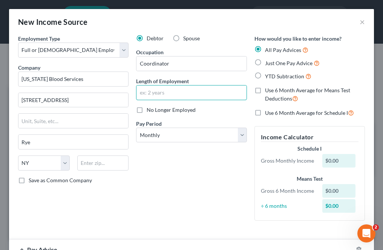
click at [160, 93] on input "text" at bounding box center [191, 92] width 110 height 14
type input "37"
click at [265, 64] on label "Just One Pay Advice" at bounding box center [292, 63] width 55 height 9
click at [268, 64] on input "Just One Pay Advice" at bounding box center [270, 61] width 5 height 5
radio input "true"
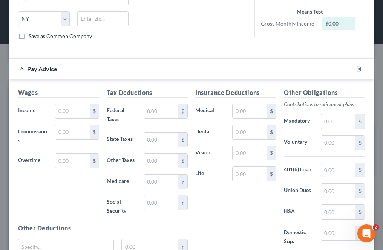
scroll to position [137, 0]
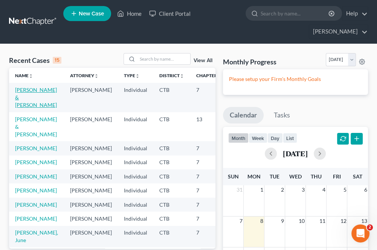
click at [29, 99] on link "[PERSON_NAME] & [PERSON_NAME]" at bounding box center [36, 97] width 42 height 21
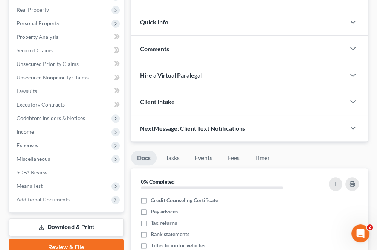
scroll to position [151, 0]
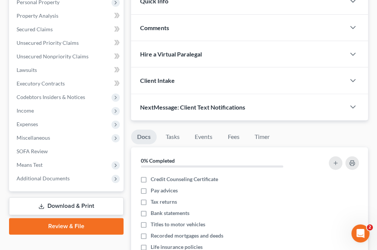
click at [37, 123] on span "Expenses" at bounding box center [27, 124] width 21 height 6
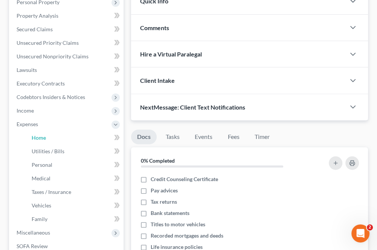
click at [51, 136] on link "Home" at bounding box center [75, 138] width 98 height 14
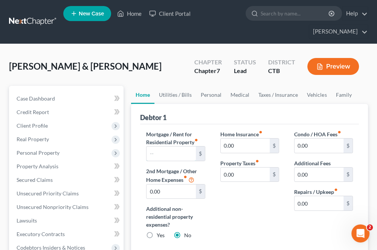
click at [149, 152] on input "text" at bounding box center [170, 153] width 49 height 14
type input "1,865"
click at [304, 200] on input "0.00" at bounding box center [319, 203] width 49 height 14
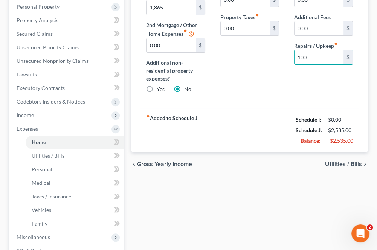
scroll to position [151, 0]
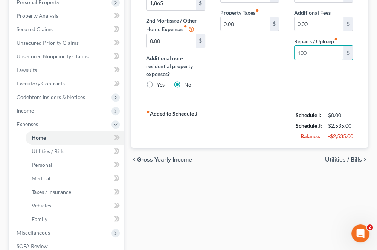
type input "100"
click at [332, 161] on span "Utilities / Bills" at bounding box center [343, 160] width 37 height 6
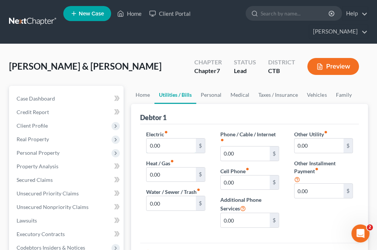
click at [164, 144] on input "0.00" at bounding box center [170, 146] width 49 height 14
type input "300"
click at [235, 154] on input "0.00" at bounding box center [245, 153] width 49 height 14
type input "100"
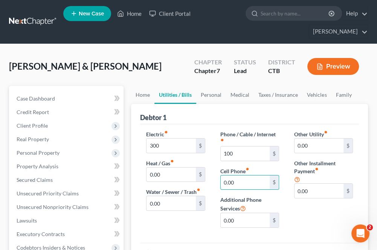
click at [240, 175] on input "0.00" at bounding box center [245, 182] width 49 height 14
type input "100"
click at [256, 157] on input "100" at bounding box center [245, 153] width 49 height 14
click at [175, 175] on input "0.00" at bounding box center [170, 175] width 49 height 14
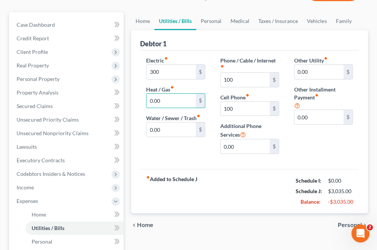
scroll to position [75, 0]
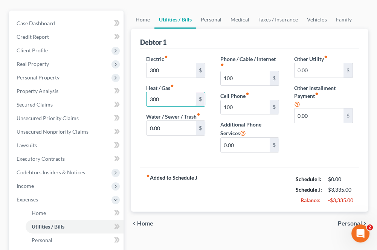
type input "300"
click at [164, 133] on input "0.00" at bounding box center [170, 128] width 49 height 14
type input "65"
click at [186, 156] on div "Electric fiber_manual_record 300 $ Heat / Gas fiber_manual_record 300 $ Water /…" at bounding box center [176, 107] width 74 height 104
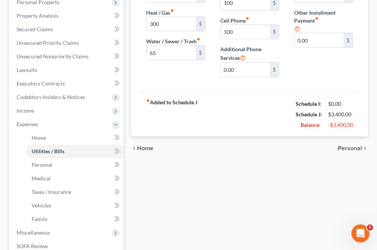
click at [343, 151] on span "Personal" at bounding box center [350, 148] width 24 height 6
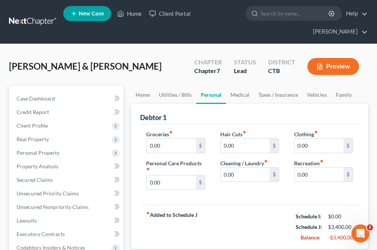
click at [166, 145] on input "0.00" at bounding box center [170, 146] width 49 height 14
type input "500"
click at [233, 143] on input "0.00" at bounding box center [245, 146] width 49 height 14
type input "100"
drag, startPoint x: 310, startPoint y: 146, endPoint x: 315, endPoint y: 145, distance: 5.1
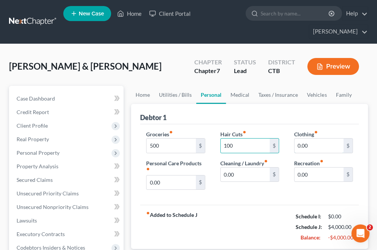
click at [310, 146] on input "0.00" at bounding box center [319, 146] width 49 height 14
type input "100"
click at [175, 175] on input "0.00" at bounding box center [170, 182] width 49 height 14
type input "50"
click at [246, 170] on input "0.00" at bounding box center [245, 175] width 49 height 14
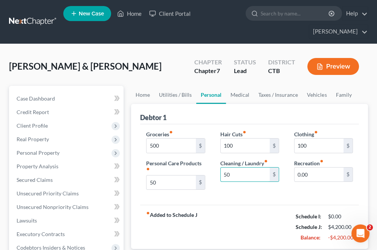
type input "50"
click at [312, 168] on input "0.00" at bounding box center [319, 175] width 49 height 14
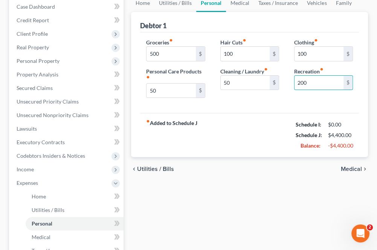
scroll to position [113, 0]
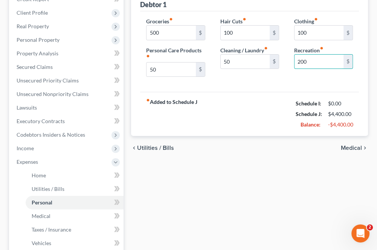
type input "200"
click at [354, 146] on span "Medical" at bounding box center [351, 148] width 21 height 6
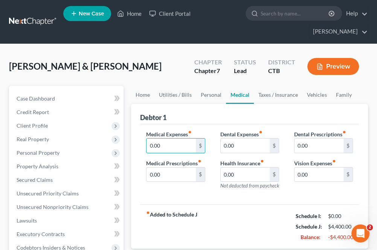
click at [166, 149] on input "0.00" at bounding box center [170, 146] width 49 height 14
type input "100"
click at [169, 176] on input "0.00" at bounding box center [170, 175] width 49 height 14
type input "100"
click at [243, 145] on input "0.00" at bounding box center [245, 146] width 49 height 14
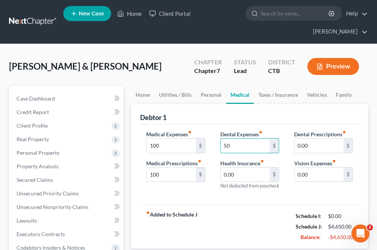
type input "50"
click at [259, 177] on input "0.00" at bounding box center [245, 175] width 49 height 14
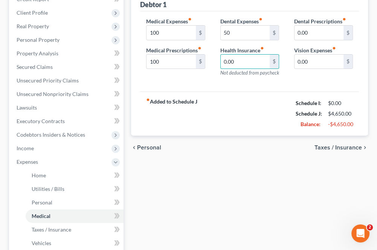
click at [331, 149] on span "Taxes / Insurance" at bounding box center [337, 148] width 47 height 6
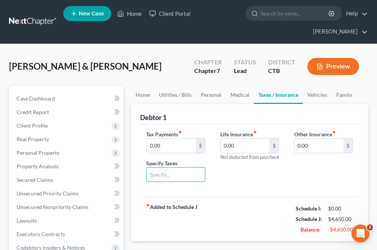
click at [165, 169] on input "text" at bounding box center [175, 175] width 58 height 14
type input "Personal Property"
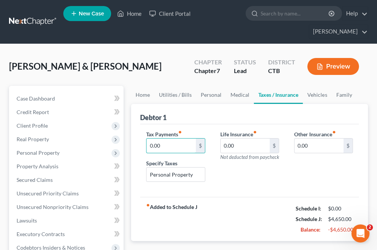
click at [164, 150] on input "0.00" at bounding box center [170, 146] width 49 height 14
type input "50"
click at [249, 180] on div "Life Insurance fiber_manual_record 0.00 $ Not deducted from paycheck" at bounding box center [250, 159] width 74 height 58
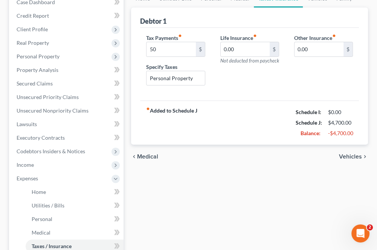
scroll to position [113, 0]
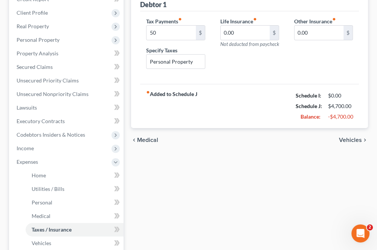
click at [349, 140] on span "Vehicles" at bounding box center [350, 140] width 23 height 6
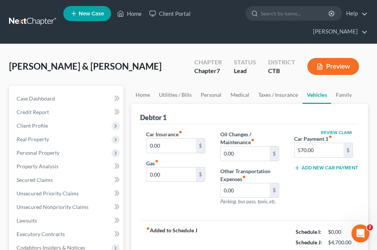
click at [169, 154] on div "Car Insurance fiber_manual_record 0.00 $ Gas fiber_manual_record 0.00 $" at bounding box center [176, 170] width 74 height 81
click at [168, 149] on input "0.00" at bounding box center [170, 146] width 49 height 14
type input "470"
click at [237, 151] on input "0.00" at bounding box center [245, 153] width 49 height 14
type input "100"
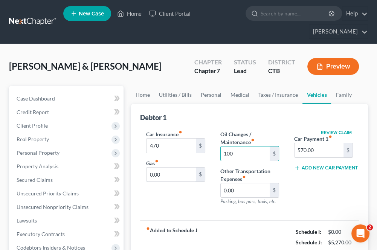
click at [167, 172] on input "0.00" at bounding box center [170, 175] width 49 height 14
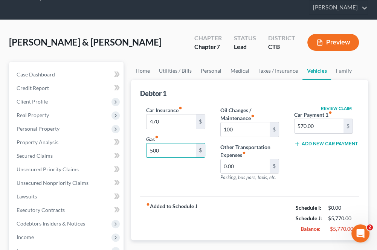
scroll to position [113, 0]
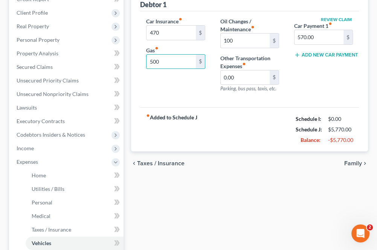
type input "500"
click at [346, 163] on span "Family" at bounding box center [353, 163] width 18 height 6
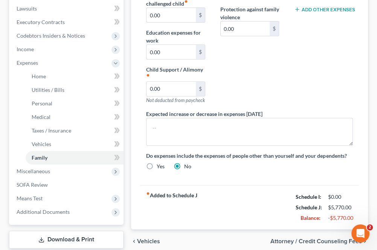
scroll to position [226, 0]
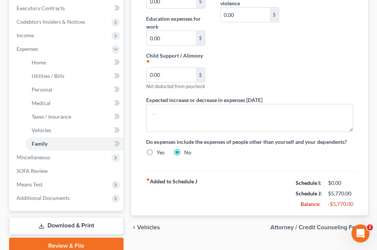
click at [31, 162] on span "Miscellaneous" at bounding box center [67, 158] width 113 height 14
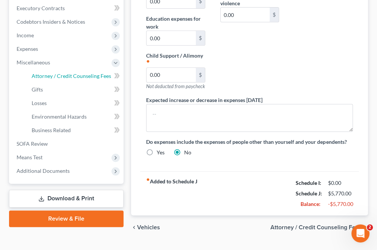
click at [56, 78] on span "Attorney / Credit Counseling Fees" at bounding box center [71, 76] width 79 height 6
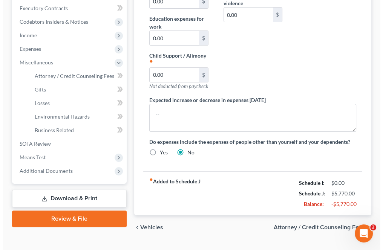
scroll to position [212, 0]
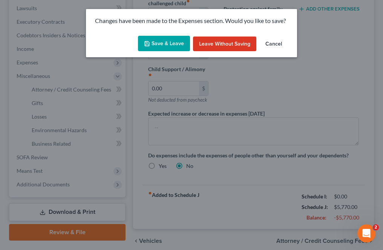
click at [149, 48] on button "Save & Leave" at bounding box center [164, 44] width 52 height 16
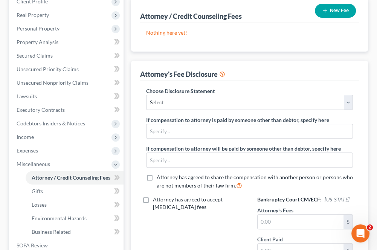
scroll to position [151, 0]
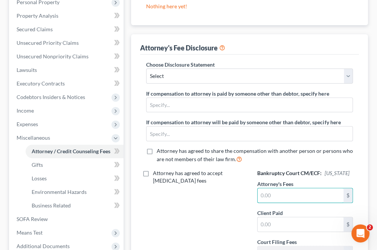
click at [285, 192] on input "text" at bounding box center [301, 195] width 86 height 14
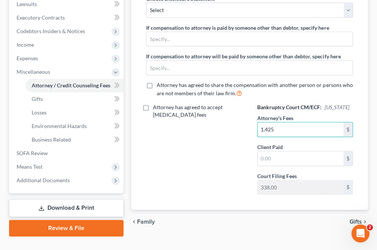
scroll to position [226, 0]
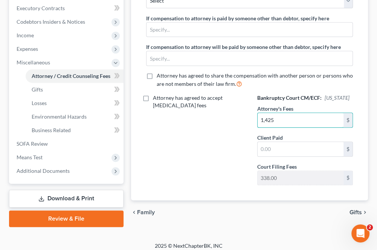
type input "1,425"
click at [271, 149] on input "text" at bounding box center [301, 149] width 86 height 14
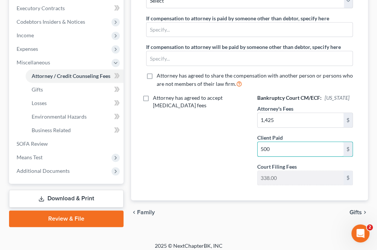
type input "500"
click at [241, 181] on div "Attorney has agreed to accept [MEDICAL_DATA] fees" at bounding box center [194, 142] width 111 height 97
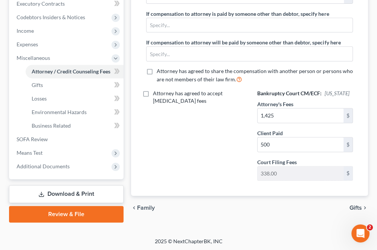
click at [40, 194] on icon at bounding box center [41, 194] width 6 height 6
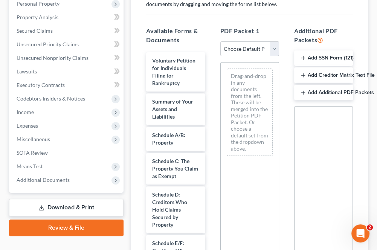
scroll to position [151, 0]
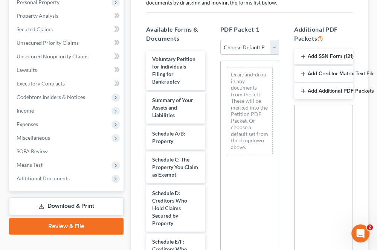
click at [83, 204] on link "Download & Print" at bounding box center [66, 206] width 114 height 18
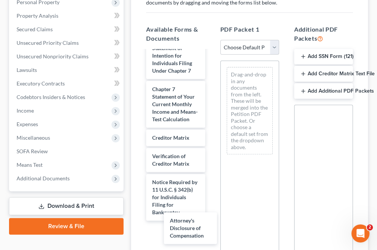
scroll to position [432, 0]
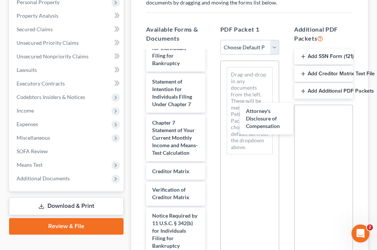
drag, startPoint x: 174, startPoint y: 236, endPoint x: 265, endPoint y: 109, distance: 156.0
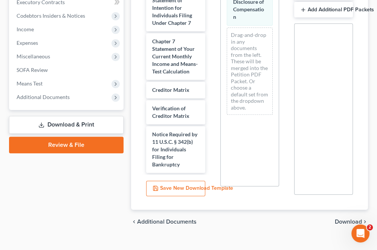
scroll to position [244, 0]
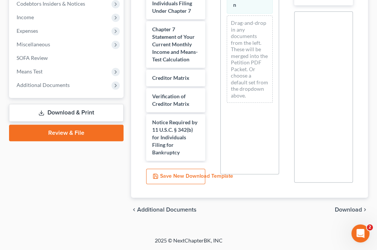
click at [340, 211] on span "Download" at bounding box center [348, 210] width 27 height 6
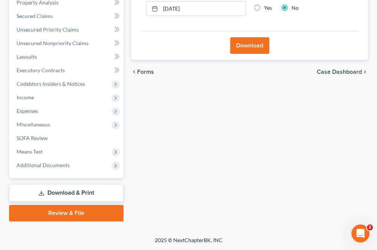
scroll to position [163, 0]
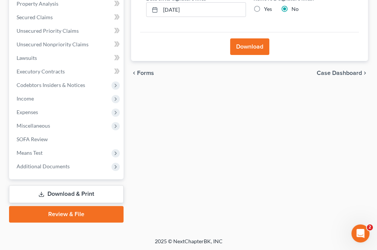
click at [235, 43] on button "Download" at bounding box center [249, 46] width 39 height 17
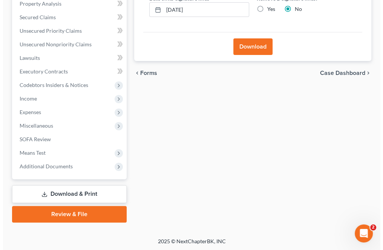
scroll to position [149, 0]
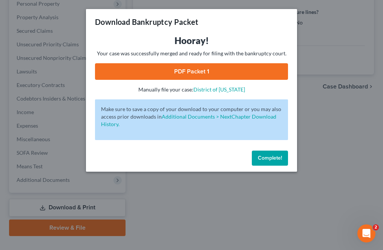
click at [197, 76] on link "PDF Packet 1" at bounding box center [191, 71] width 193 height 17
click at [269, 165] on button "Complete!" at bounding box center [270, 158] width 36 height 15
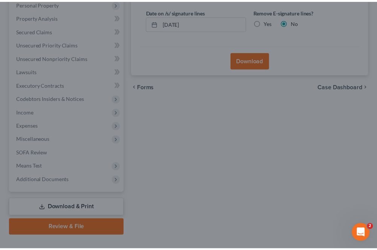
scroll to position [163, 0]
